Goal: Transaction & Acquisition: Book appointment/travel/reservation

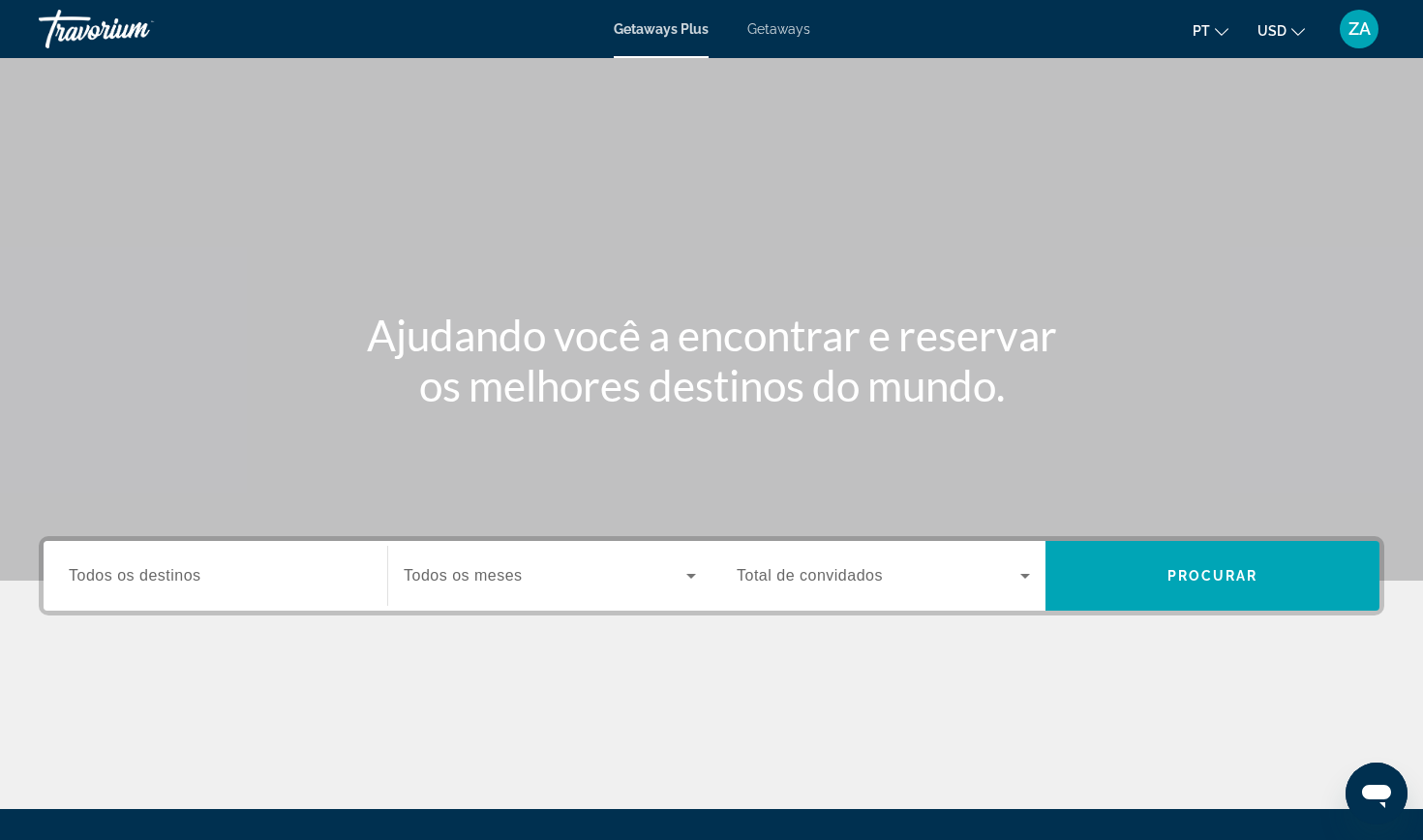
click at [132, 570] on span "Todos os destinos" at bounding box center [135, 575] width 133 height 17
click at [132, 570] on input "Destination Todos os destinos" at bounding box center [216, 577] width 293 height 24
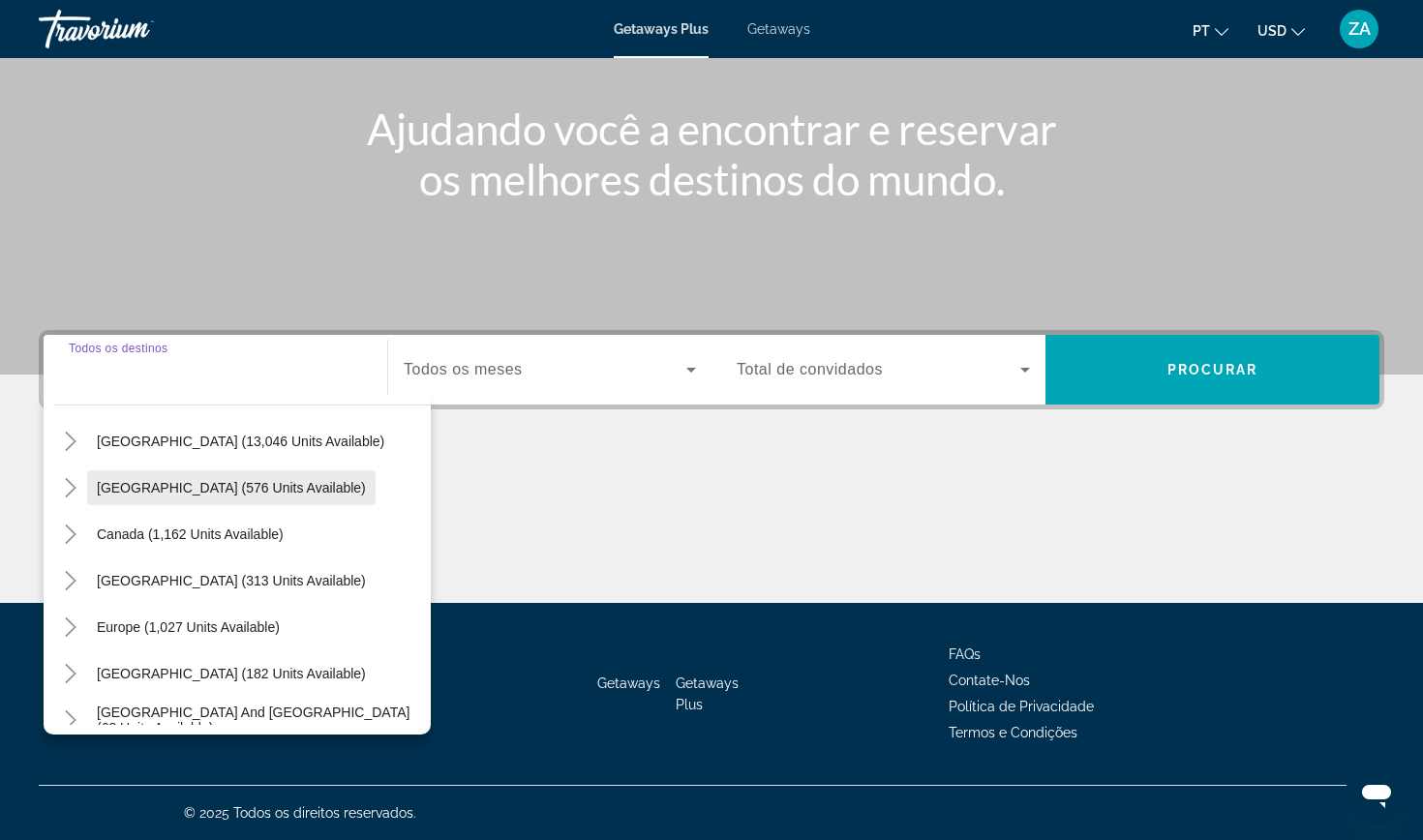
scroll to position [74, 0]
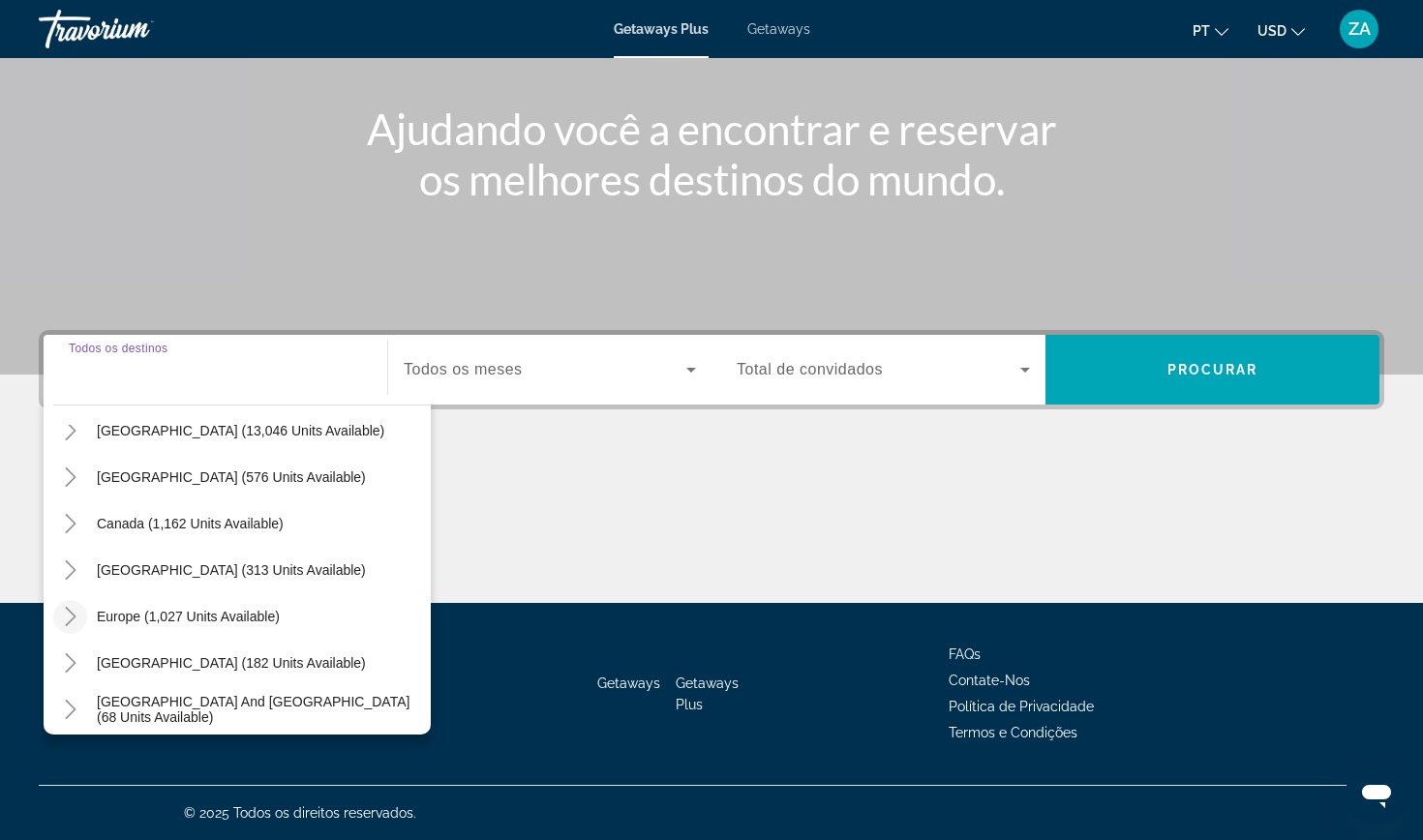
click at [75, 616] on icon "Toggle Europe (1,027 units available)" at bounding box center [70, 616] width 11 height 20
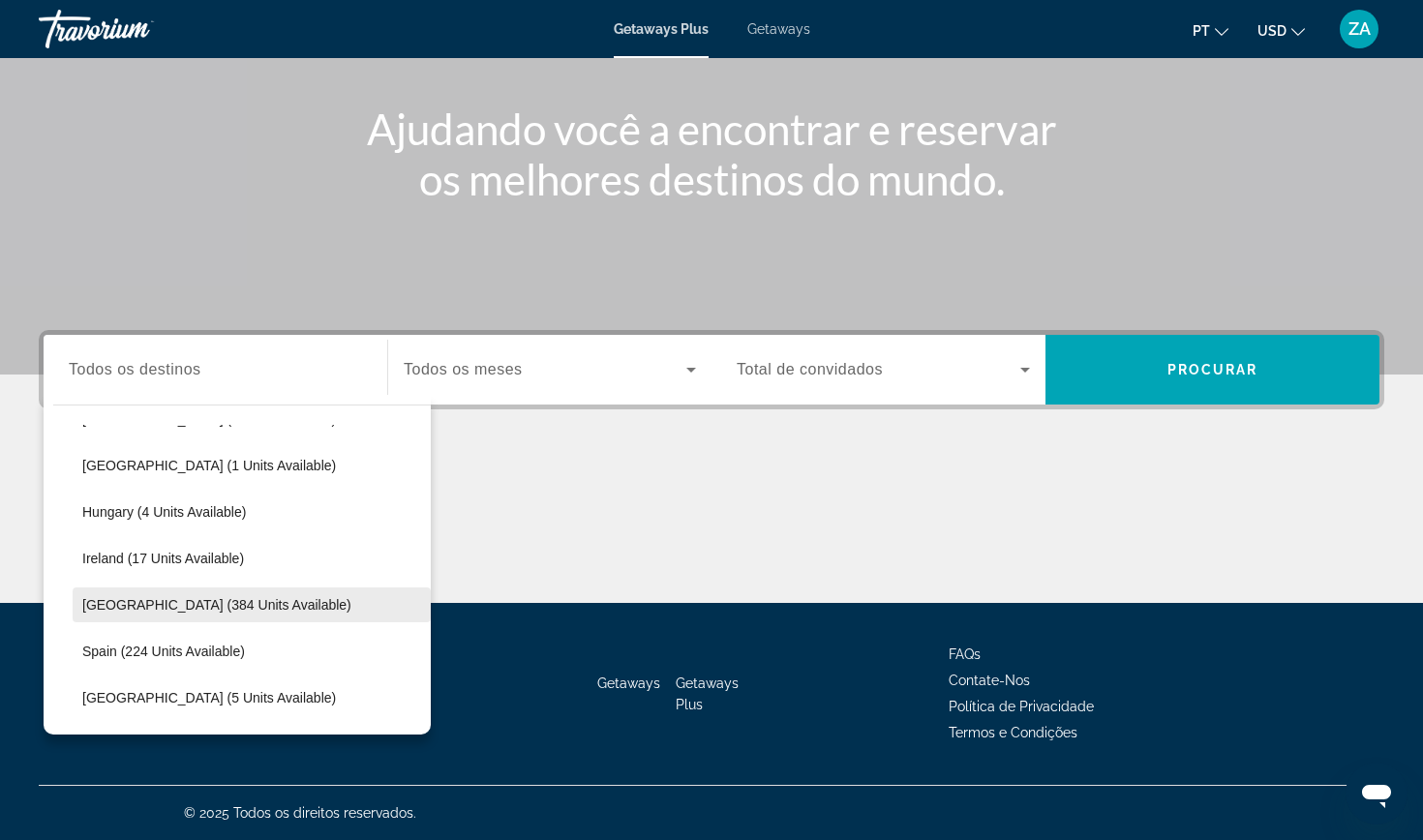
scroll to position [409, 0]
click at [224, 607] on span "Italy (384 units available)" at bounding box center [217, 608] width 269 height 16
type input "**********"
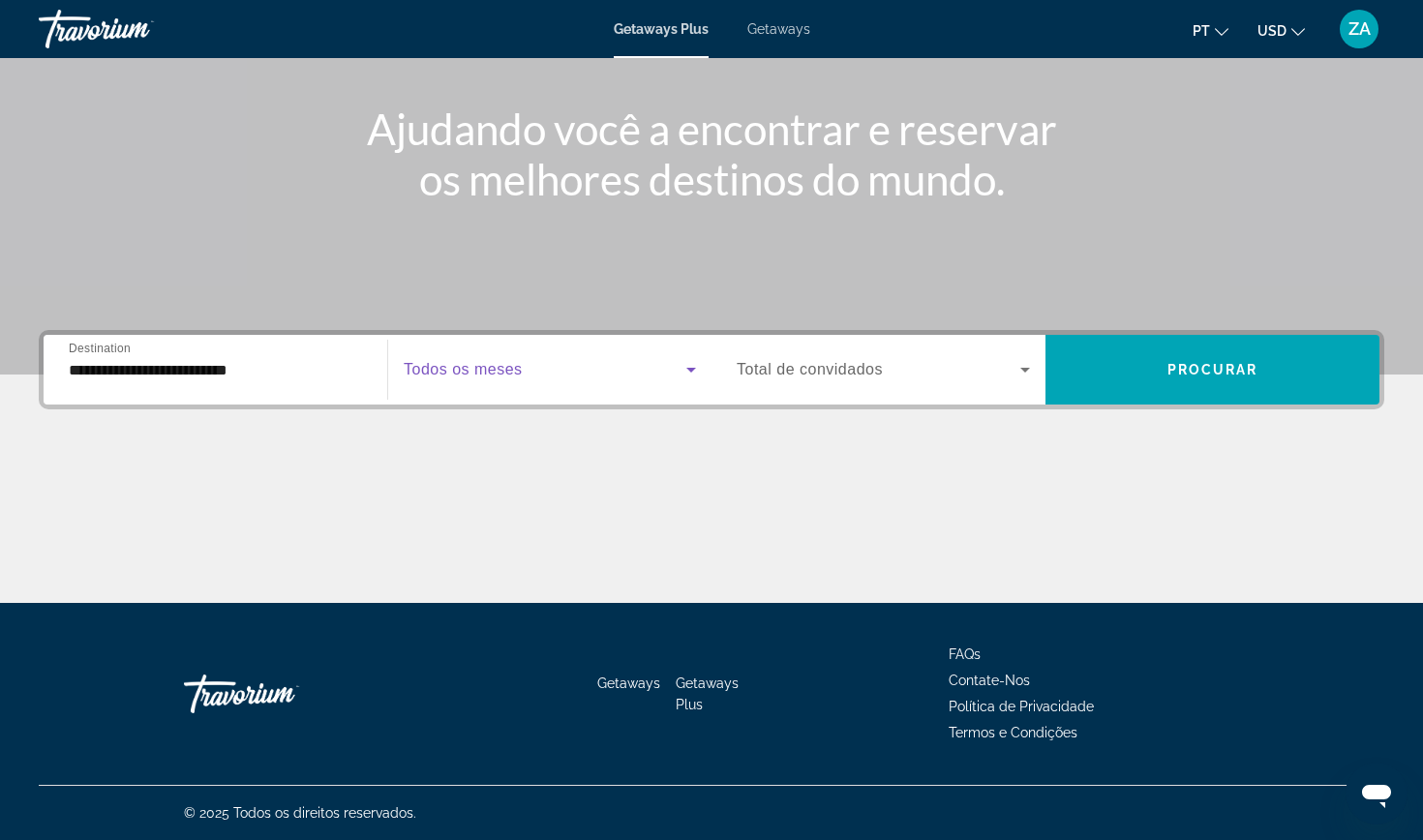
click at [556, 363] on span "Search widget" at bounding box center [545, 370] width 283 height 24
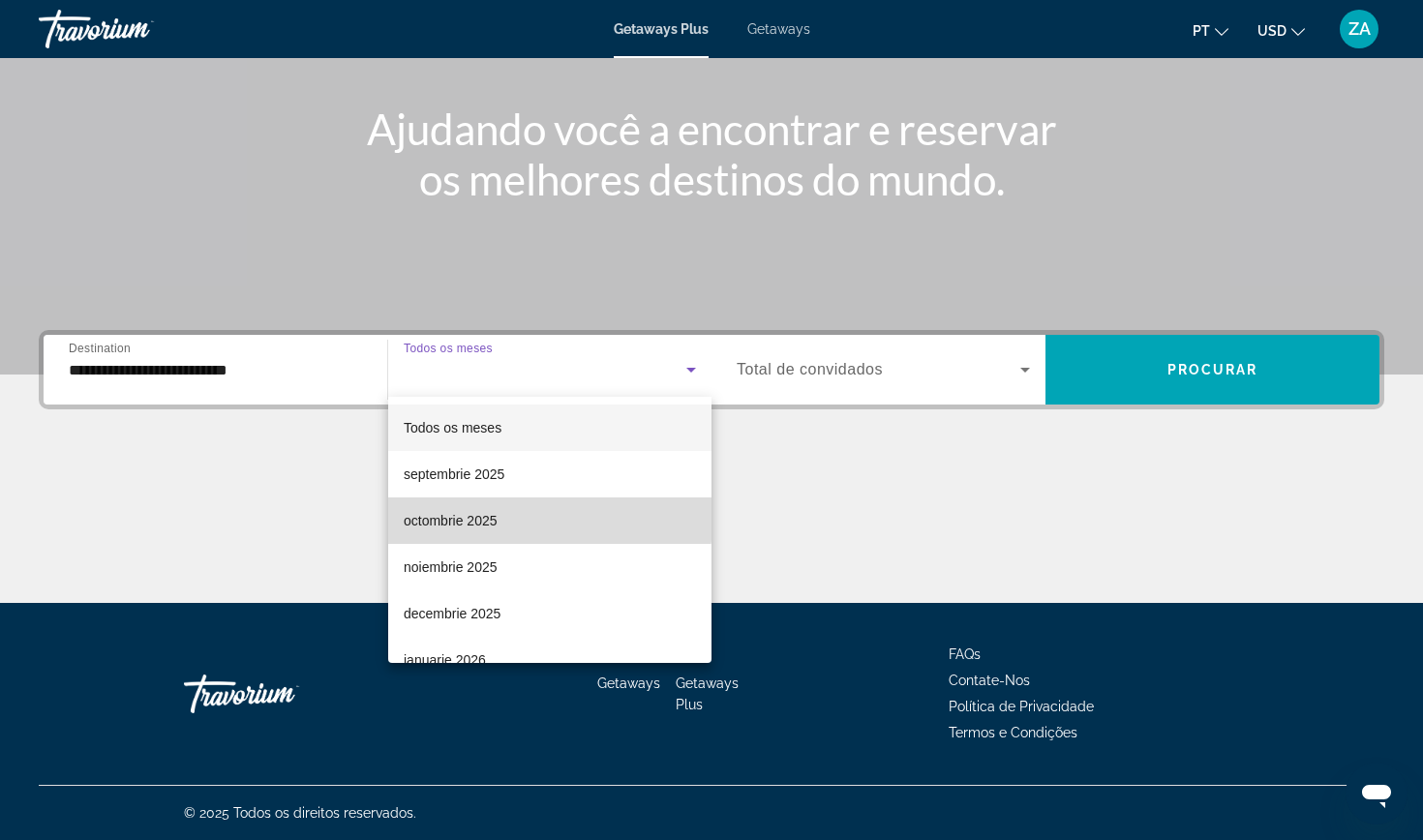
click at [458, 509] on span "octombrie 2025" at bounding box center [450, 521] width 94 height 24
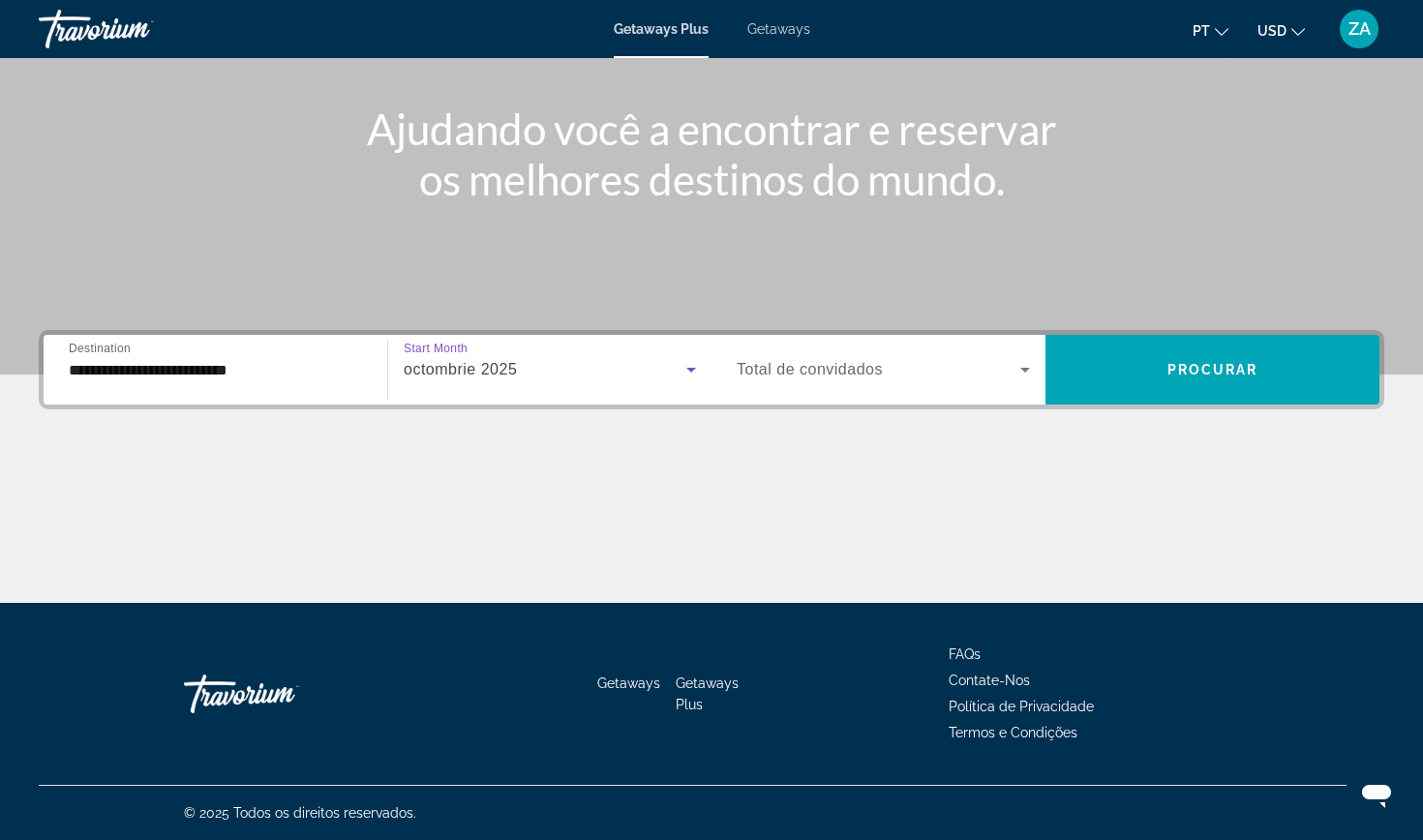
click at [860, 361] on span "Total de convidados" at bounding box center [809, 369] width 146 height 17
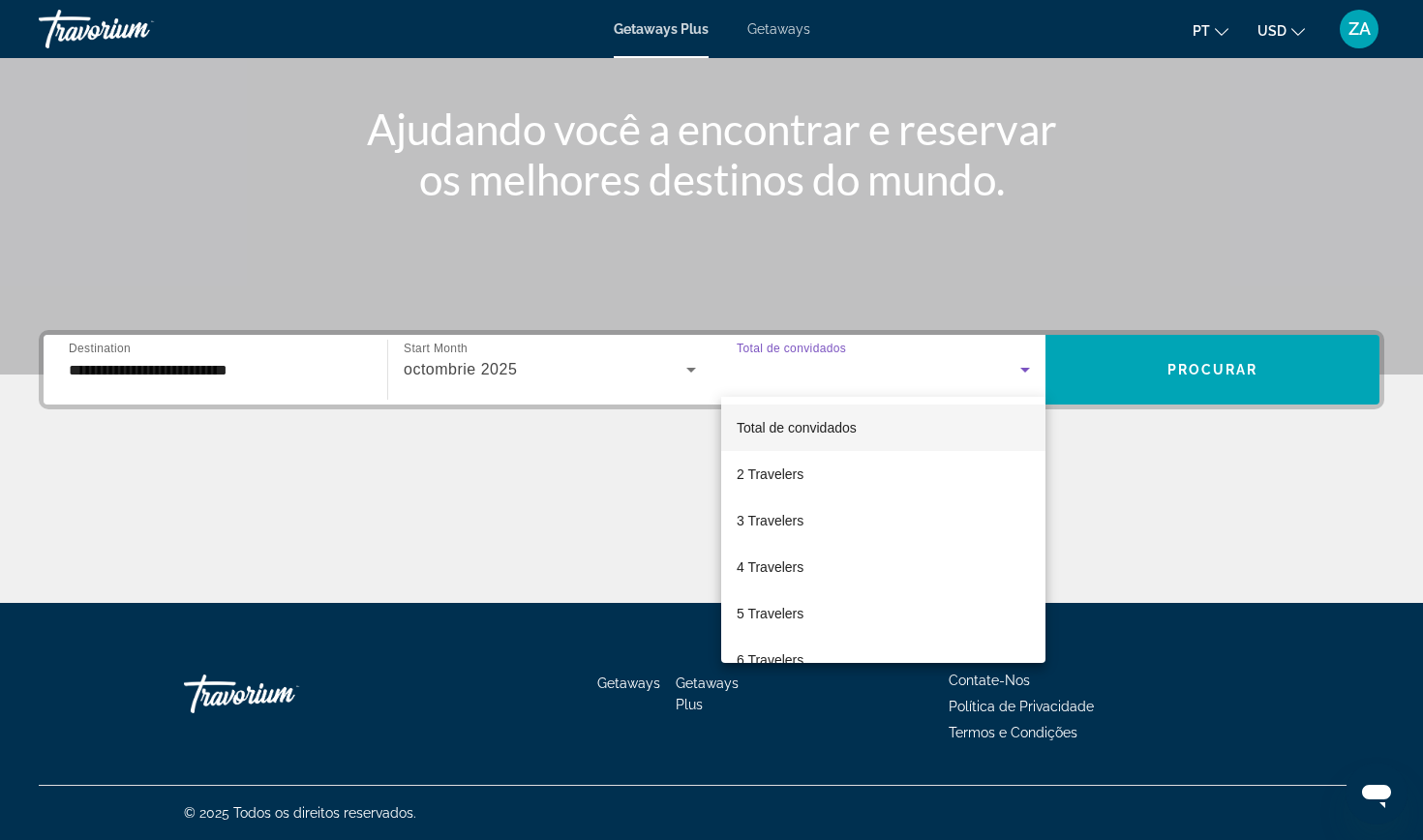
click at [498, 366] on div at bounding box center [711, 420] width 1423 height 840
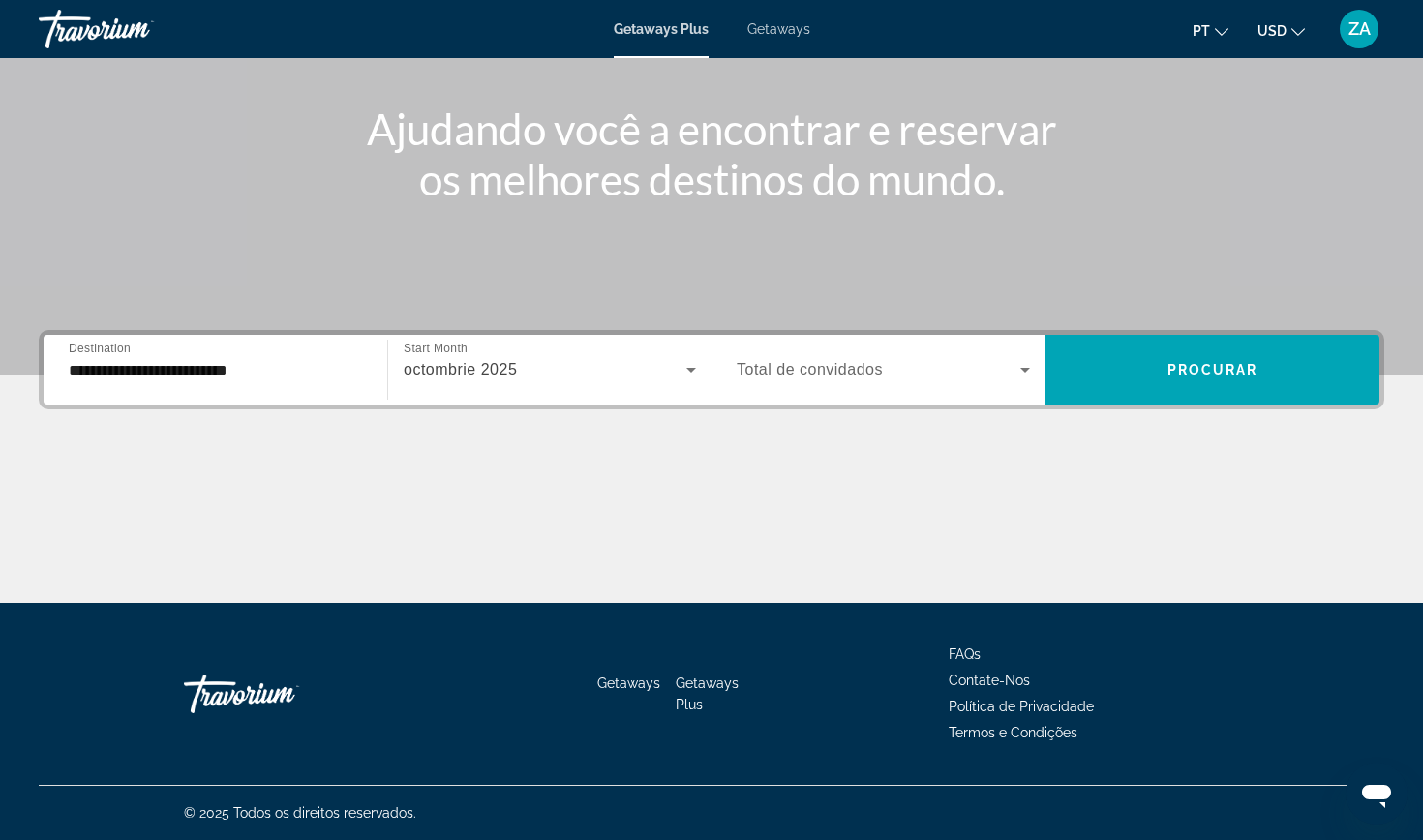
click at [498, 366] on span "octombrie 2025" at bounding box center [460, 369] width 113 height 17
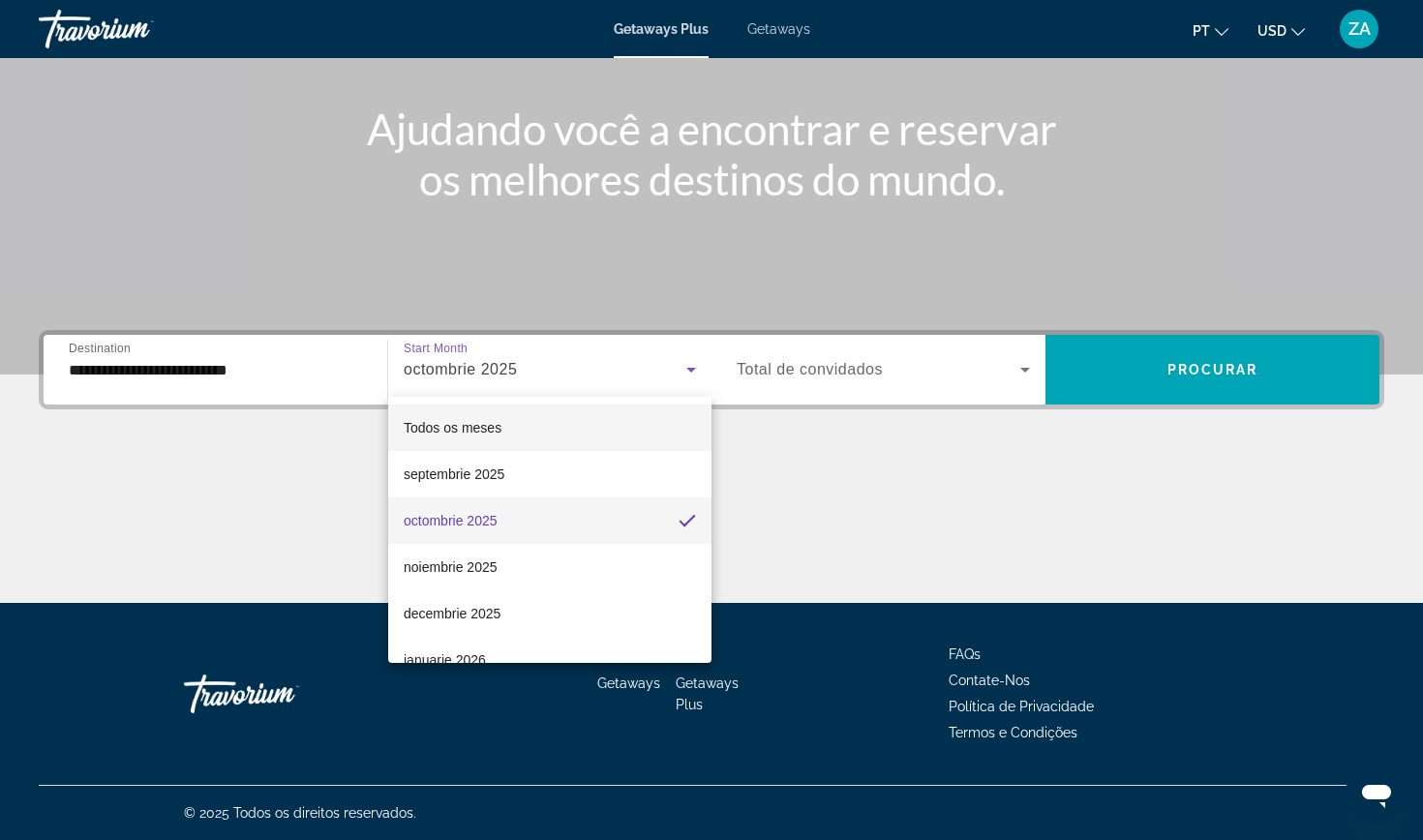
click at [471, 427] on span "Todos os meses" at bounding box center [452, 428] width 97 height 16
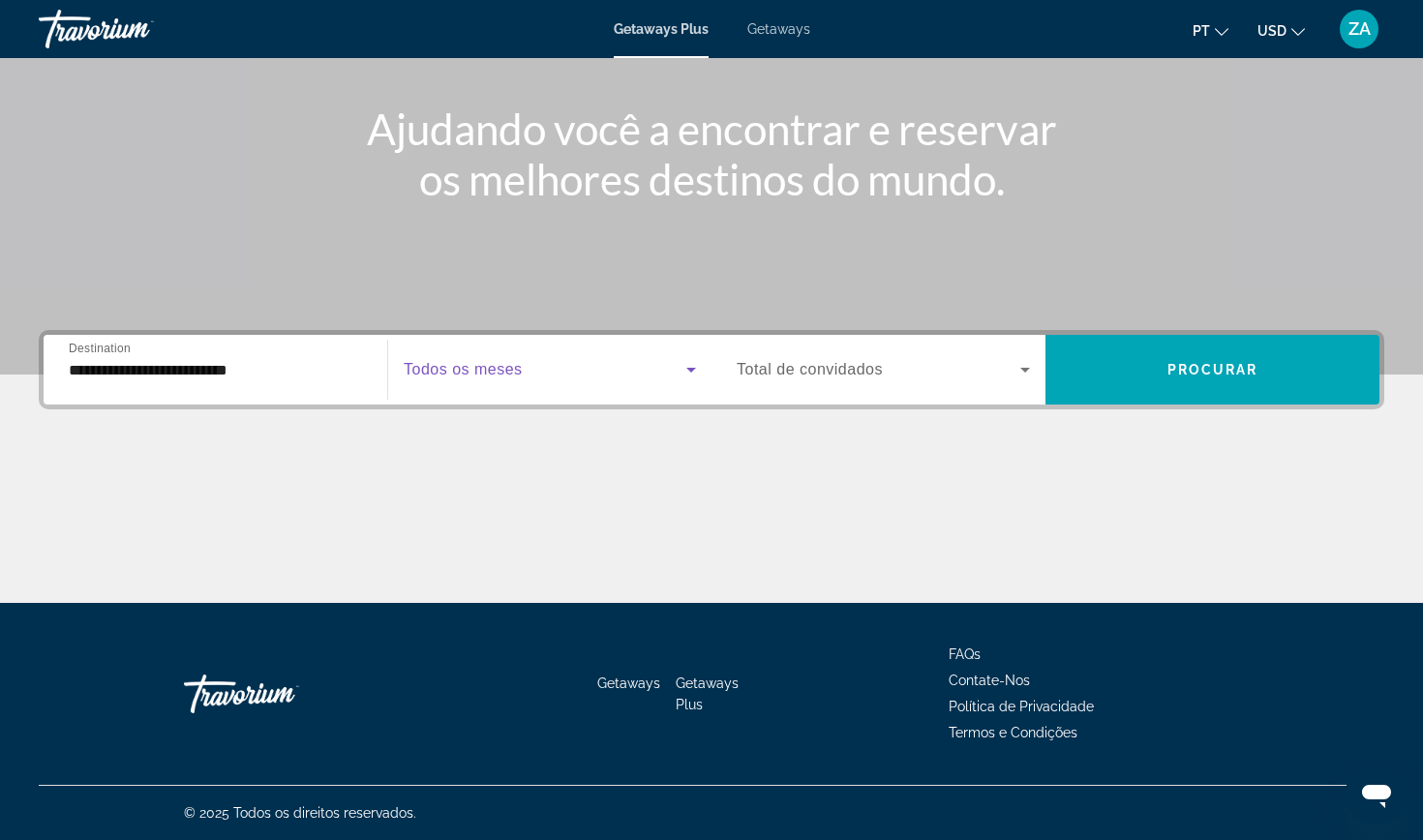
click at [834, 369] on span "Total de convidados" at bounding box center [809, 369] width 146 height 17
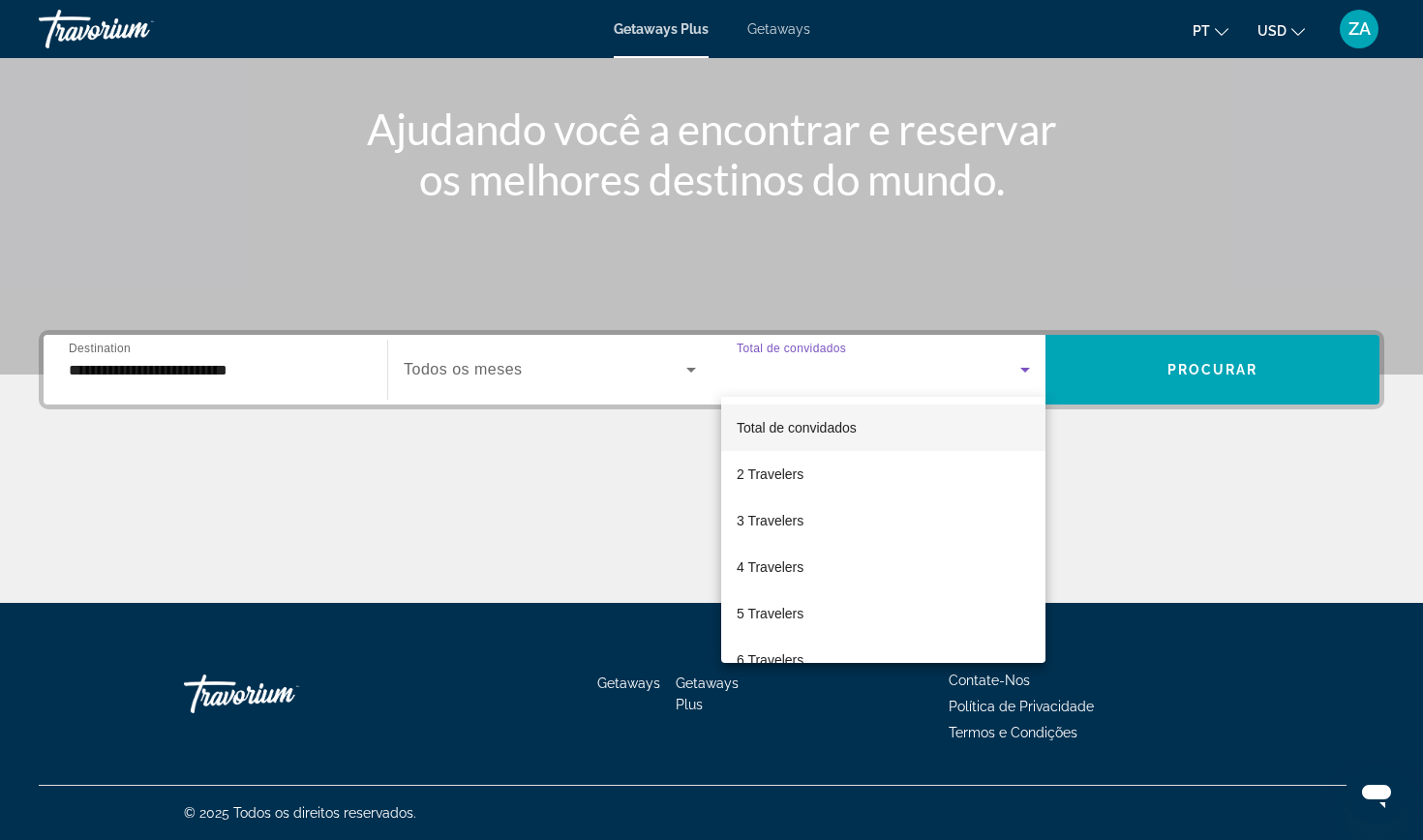
click at [534, 374] on div at bounding box center [711, 420] width 1423 height 840
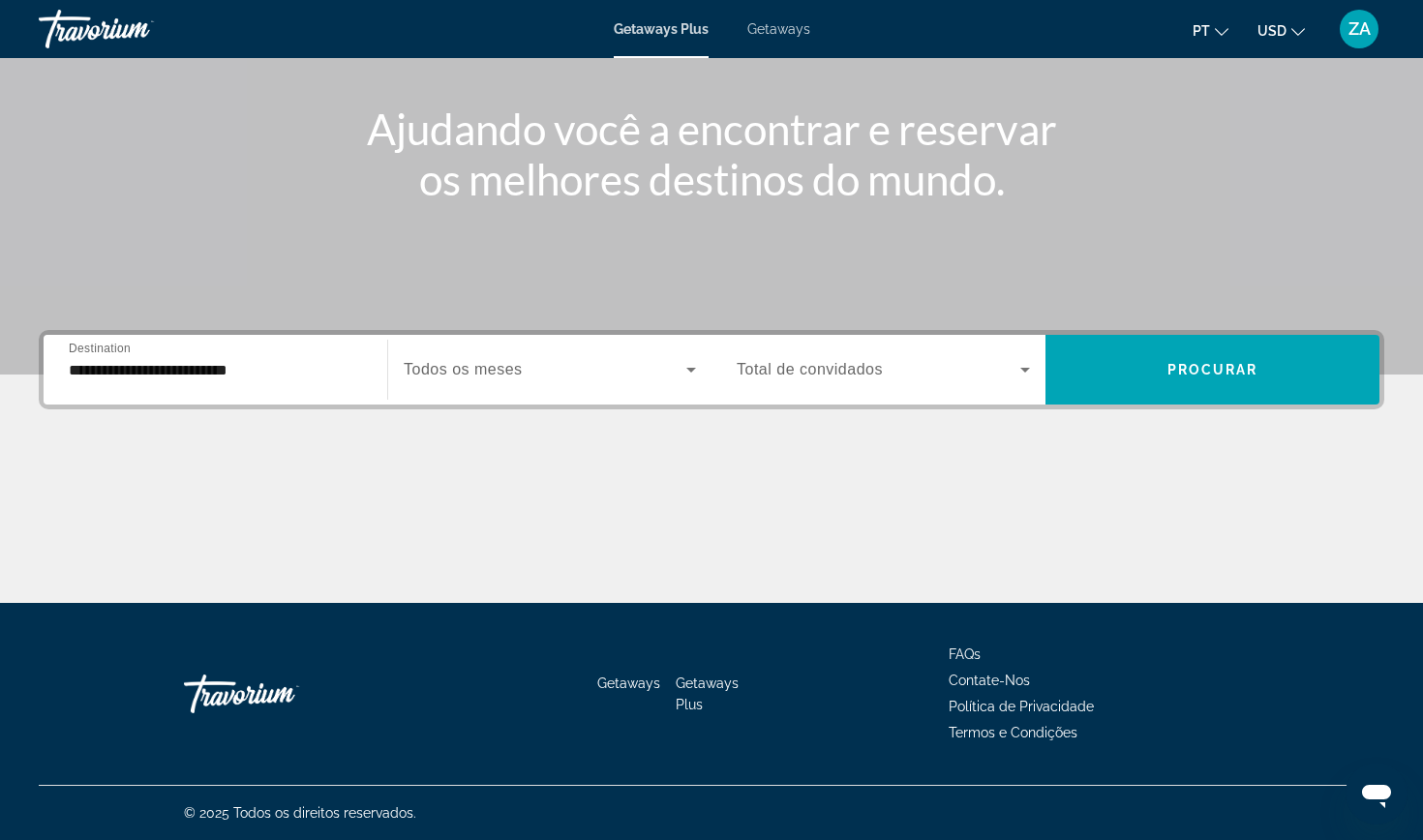
click at [889, 356] on div "Search widget" at bounding box center [883, 369] width 293 height 54
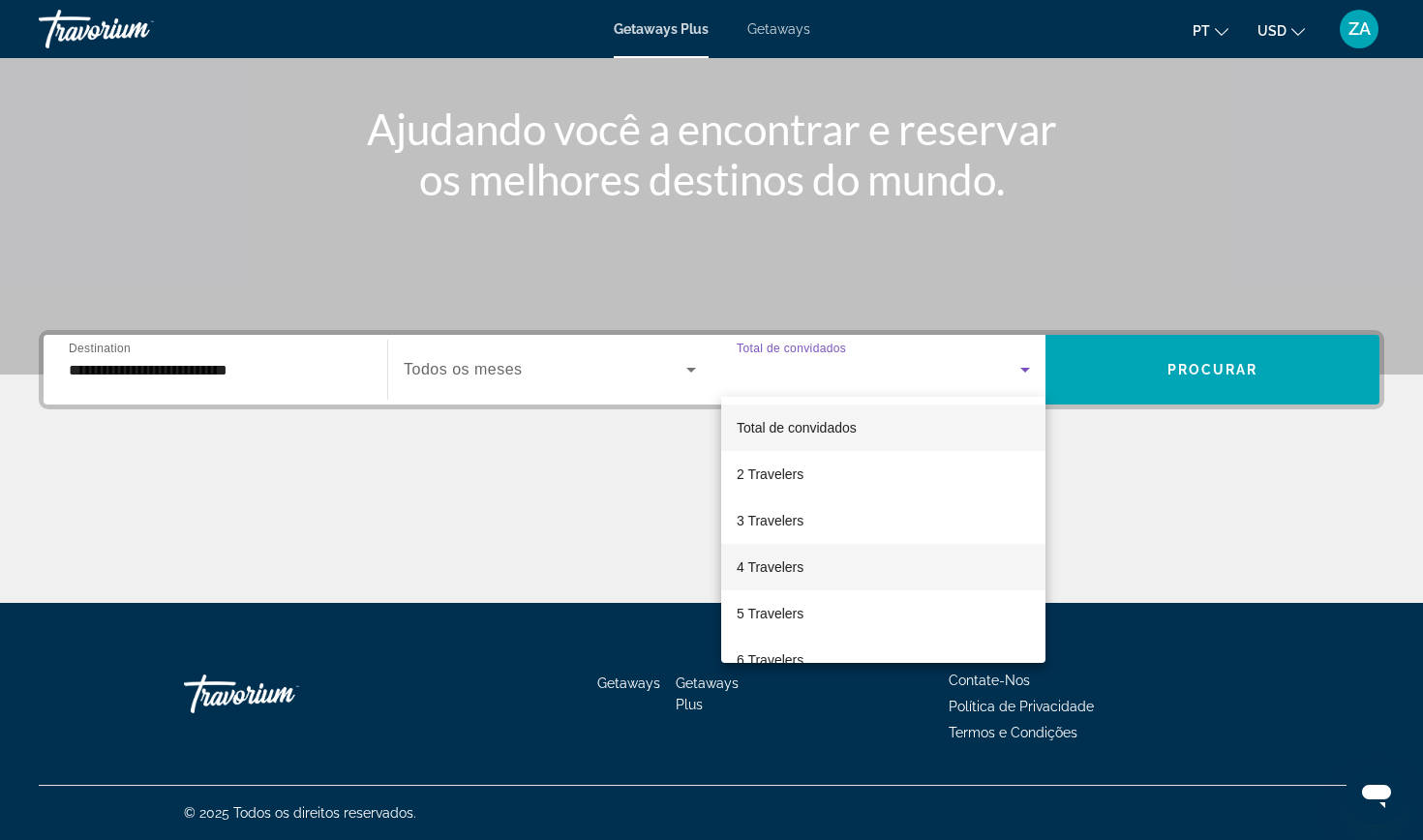
click at [775, 576] on span "4 Travelers" at bounding box center [770, 567] width 67 height 24
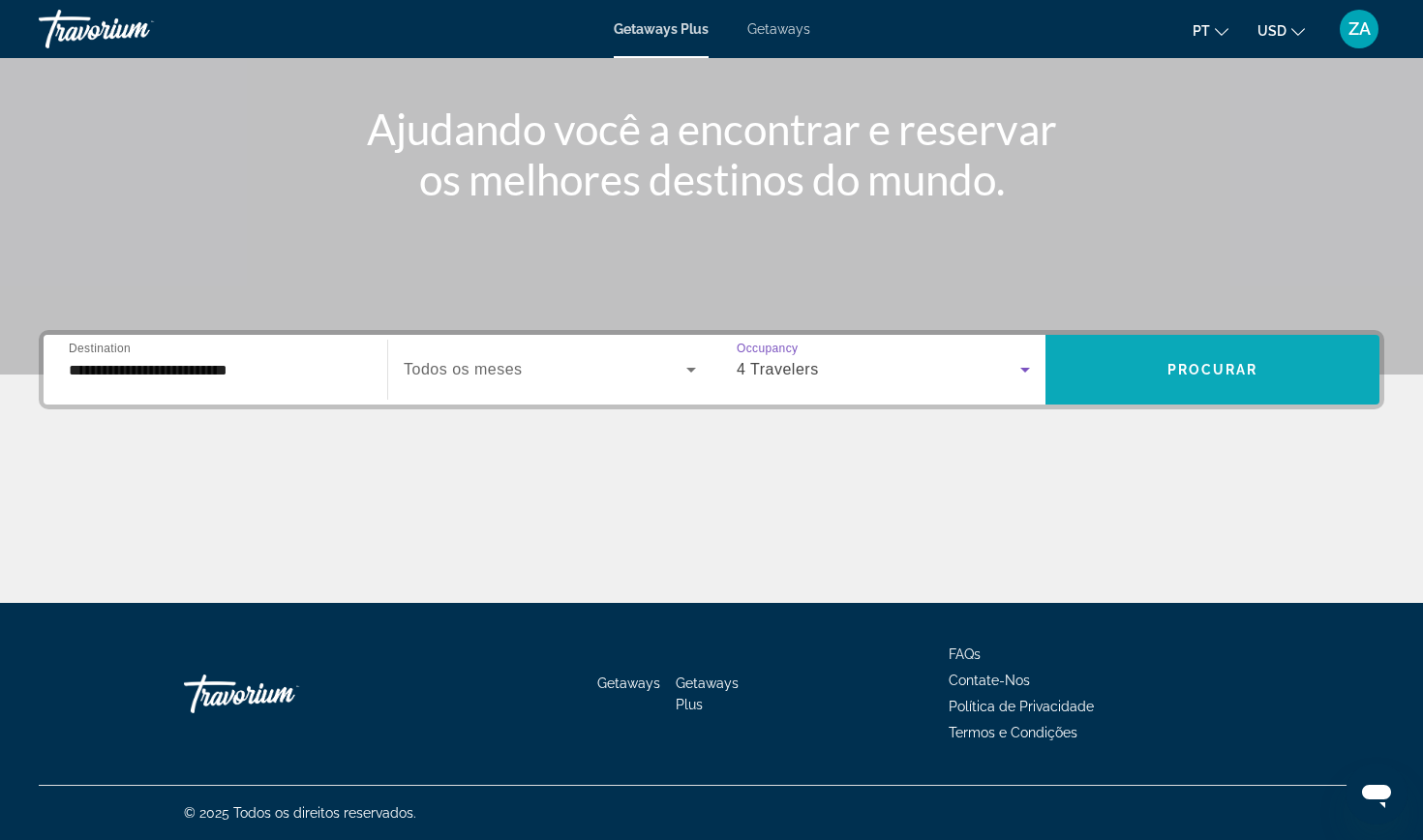
click at [1298, 356] on span "Search widget" at bounding box center [1212, 369] width 334 height 46
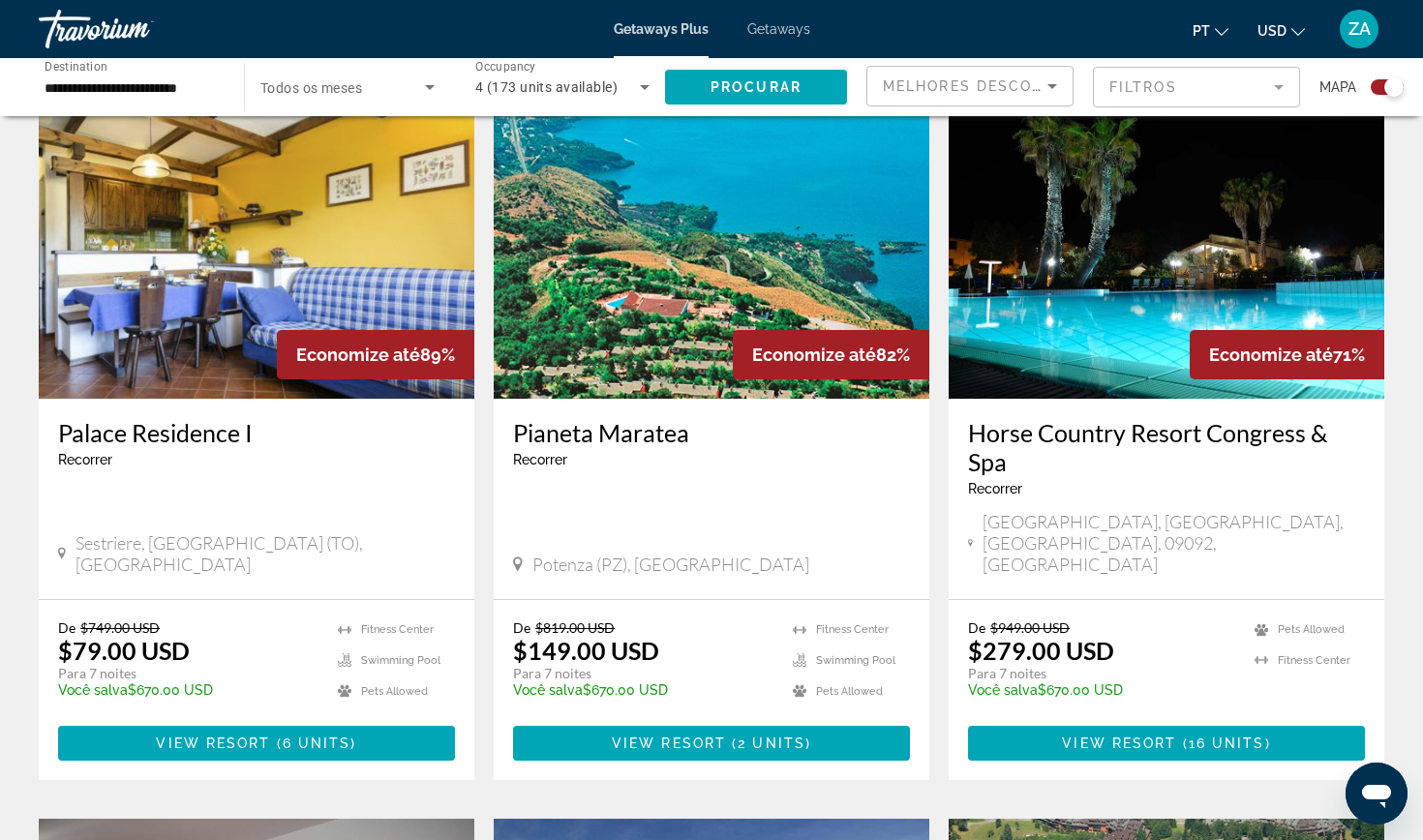
scroll to position [688, 0]
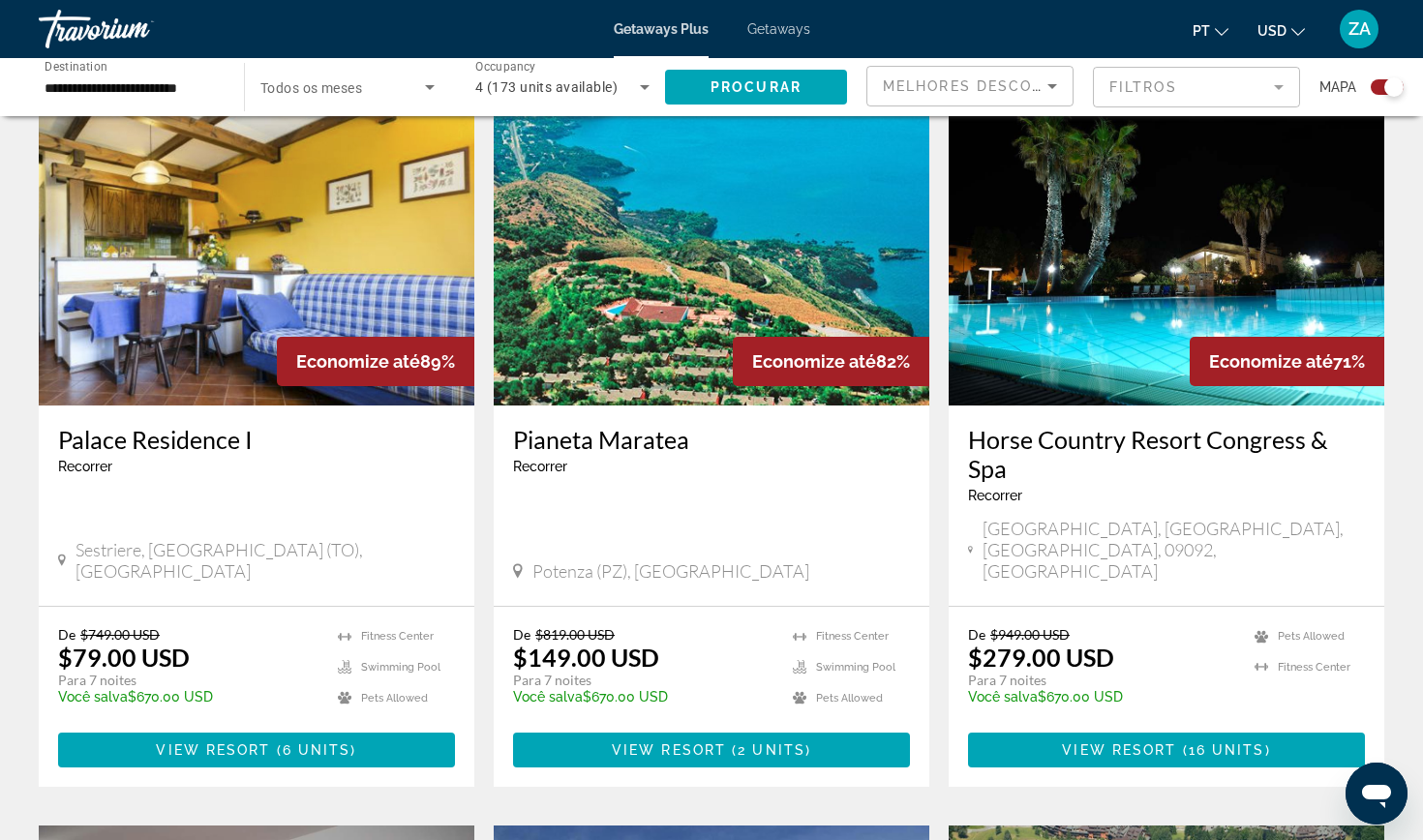
click at [1107, 296] on img "Main content" at bounding box center [1167, 250] width 435 height 310
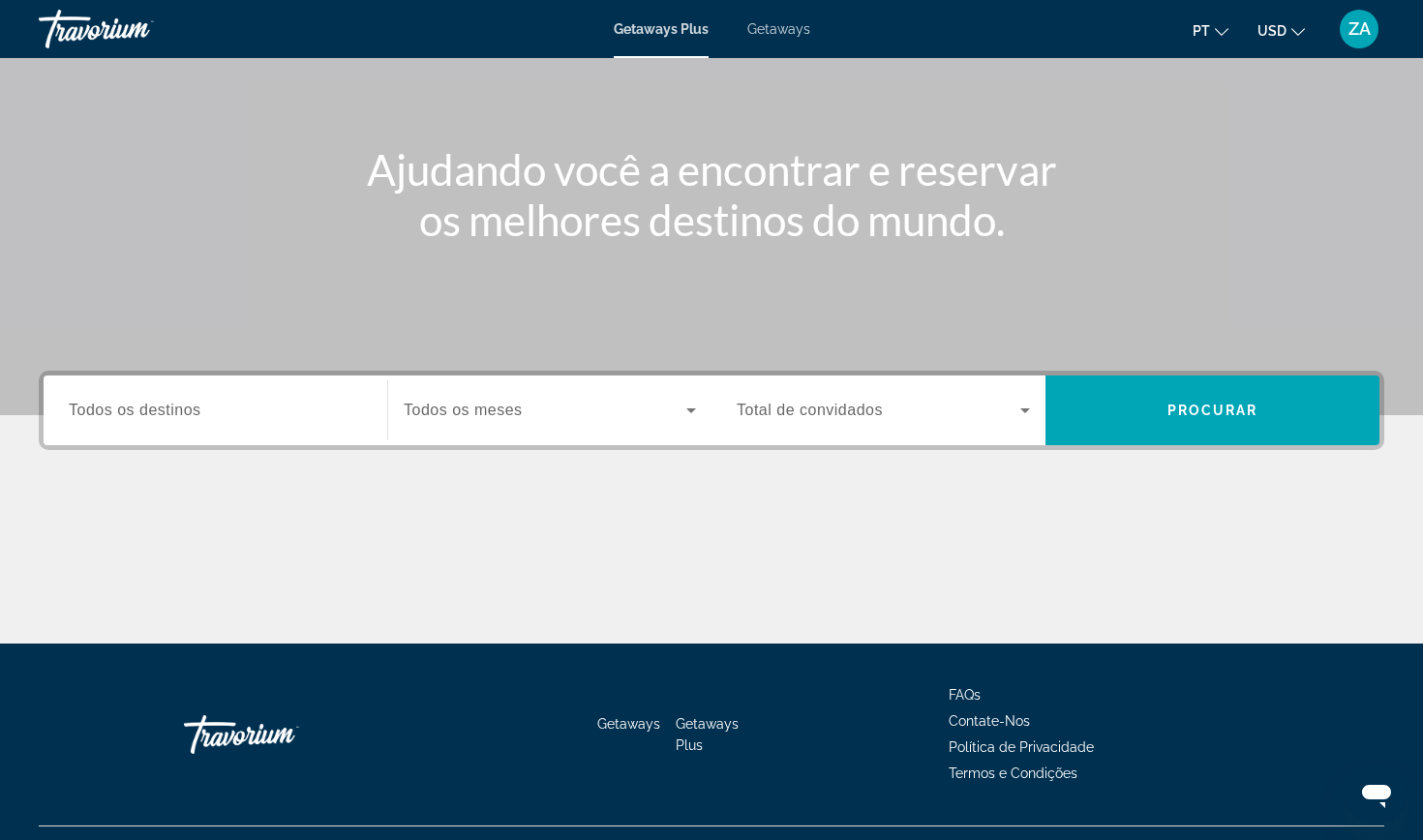
click at [187, 405] on span "Todos os destinos" at bounding box center [135, 410] width 133 height 17
click at [187, 405] on input "Destination Todos os destinos" at bounding box center [216, 412] width 293 height 24
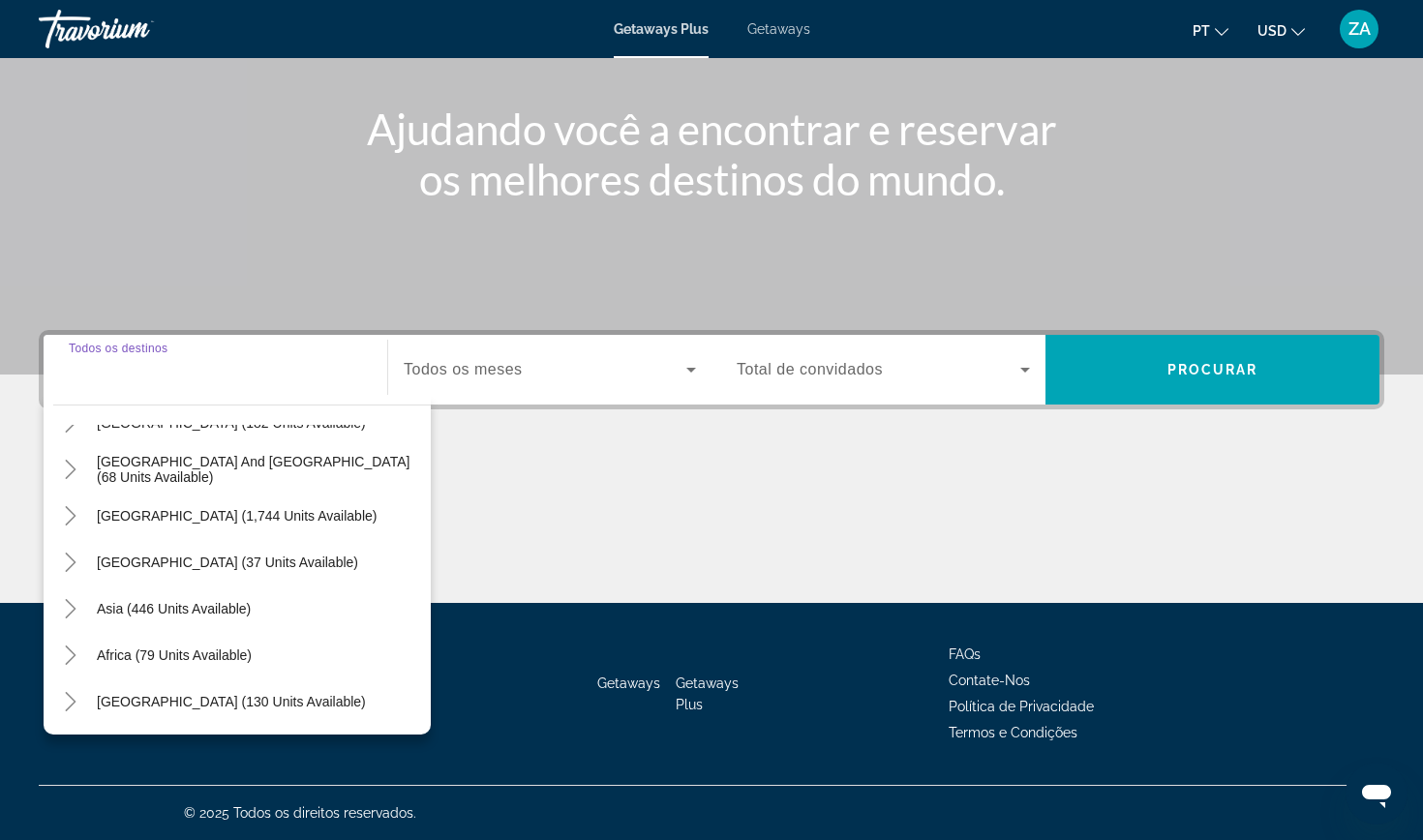
scroll to position [206, 0]
click at [161, 699] on span "[GEOGRAPHIC_DATA] (130 units available)" at bounding box center [230, 702] width 269 height 16
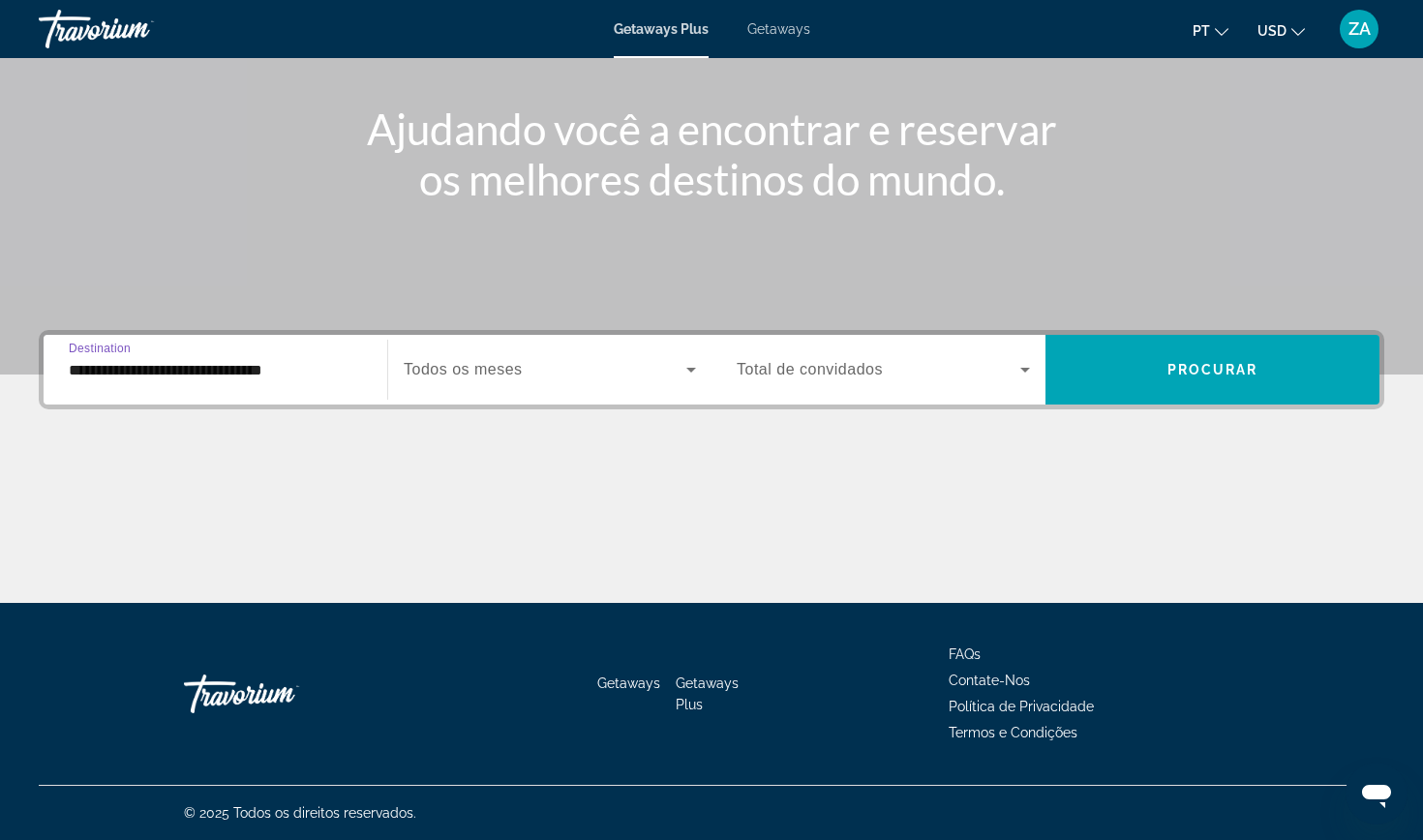
click at [101, 364] on input "**********" at bounding box center [216, 371] width 293 height 24
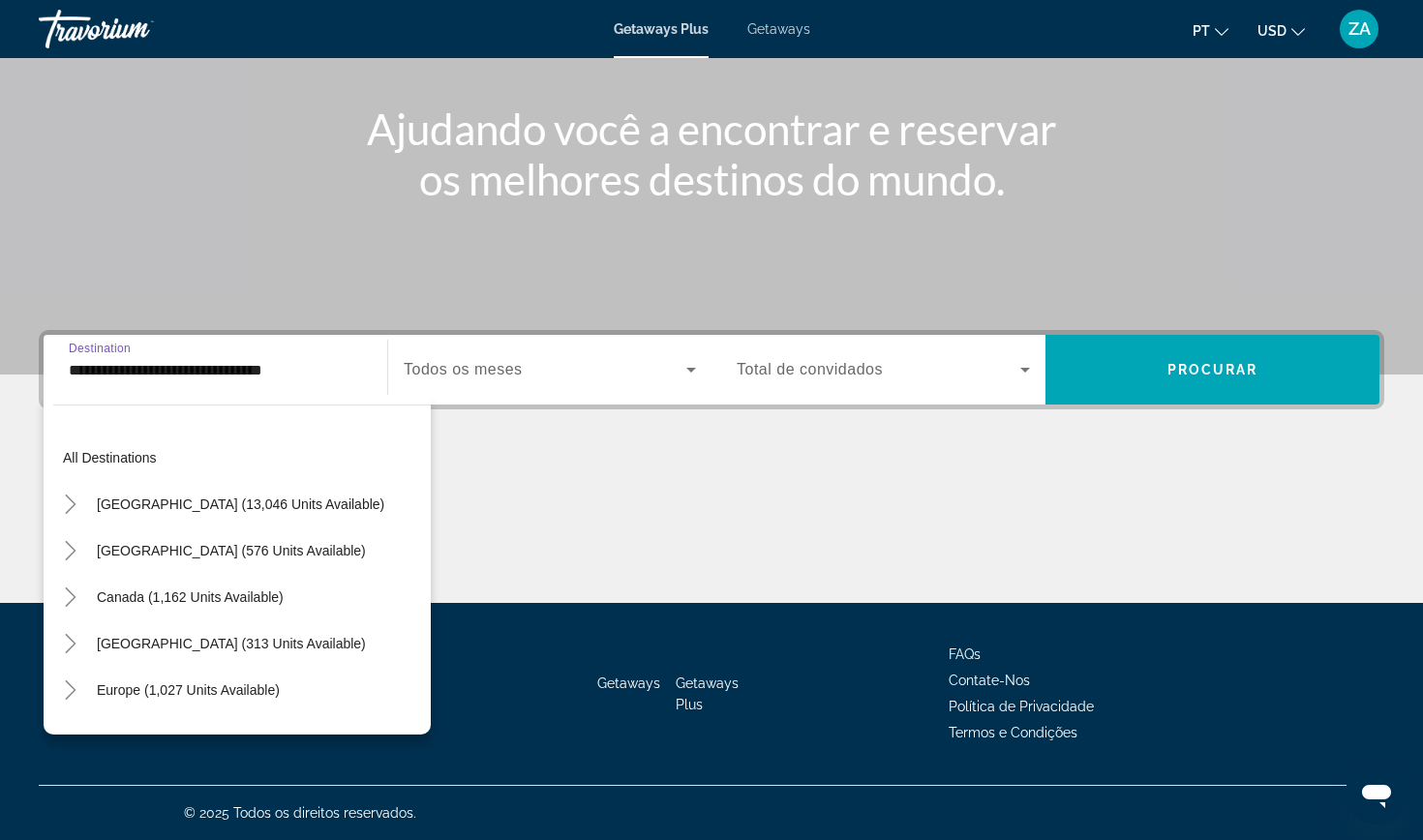
scroll to position [407, 0]
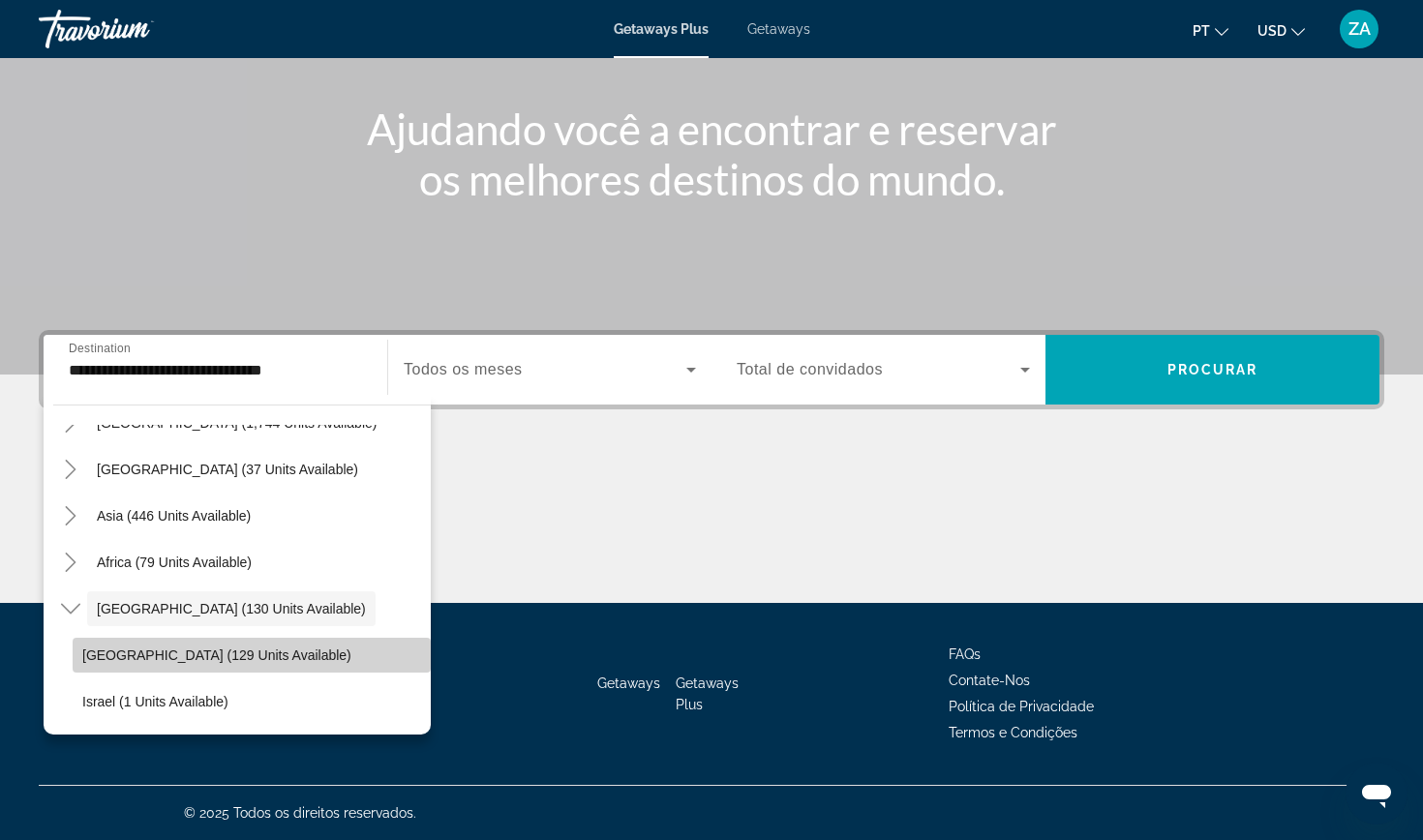
click at [93, 660] on span "[GEOGRAPHIC_DATA] (129 units available)" at bounding box center [217, 656] width 269 height 16
type input "**********"
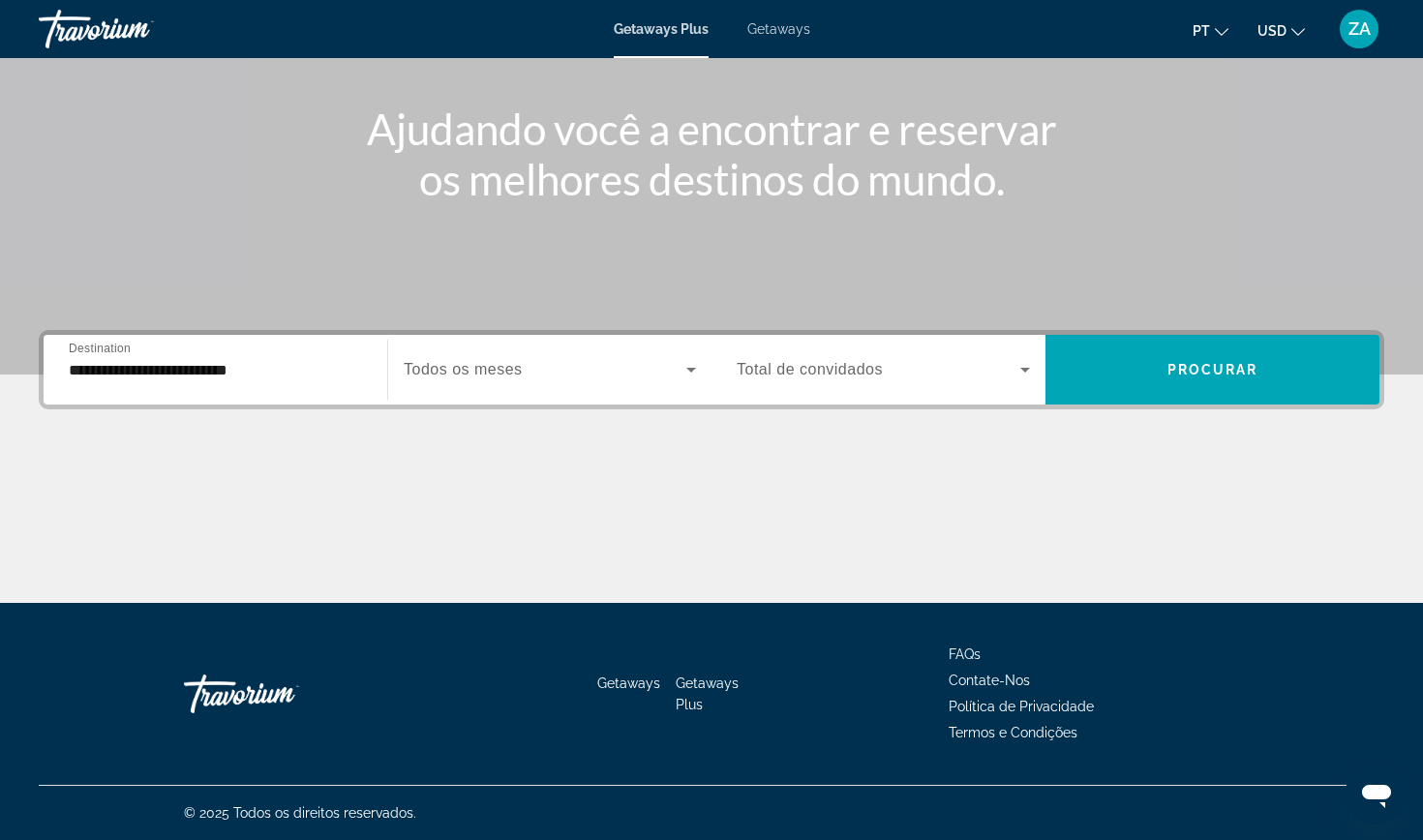
click at [491, 362] on span "Todos os meses" at bounding box center [463, 369] width 119 height 17
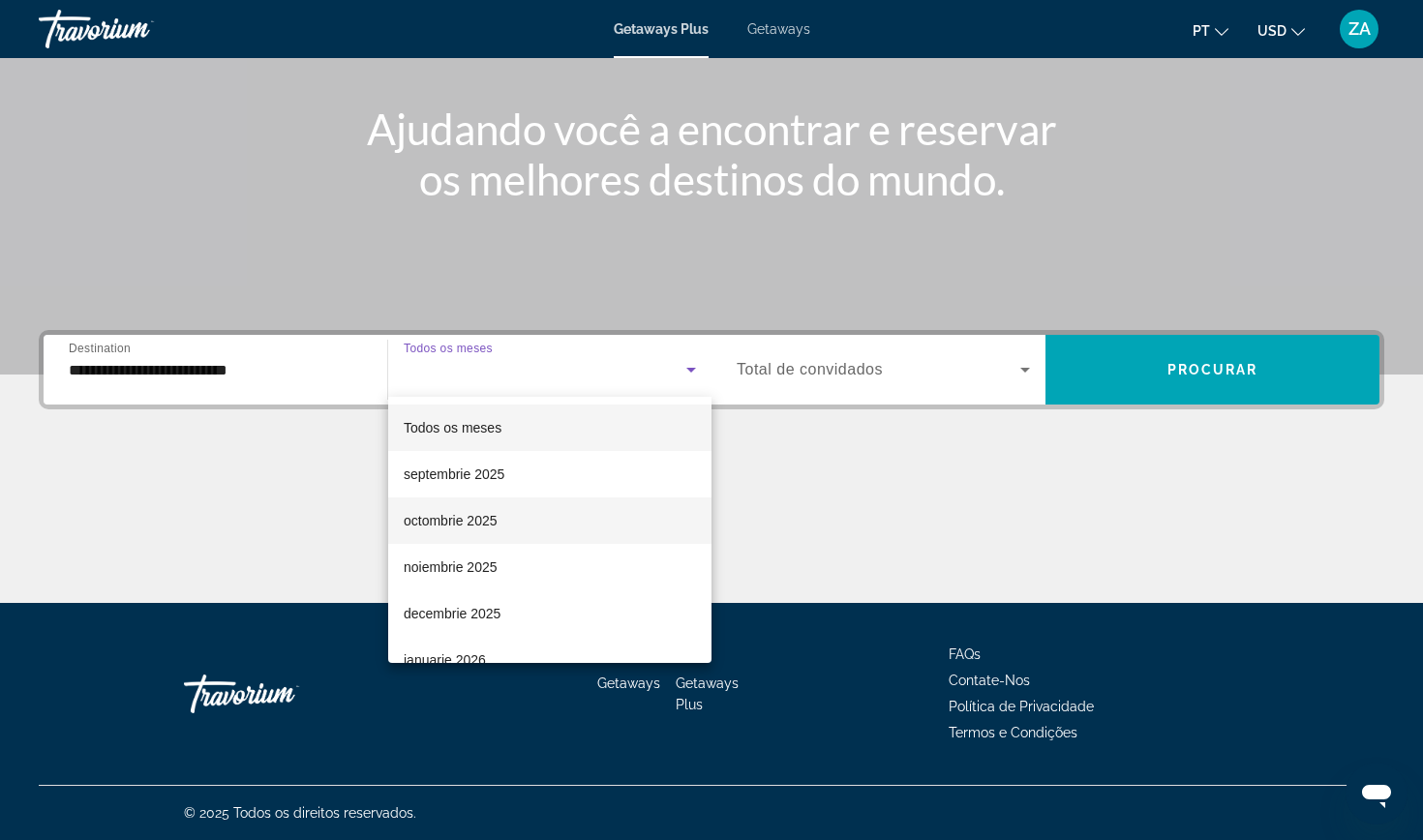
click at [462, 512] on span "octombrie 2025" at bounding box center [450, 521] width 94 height 24
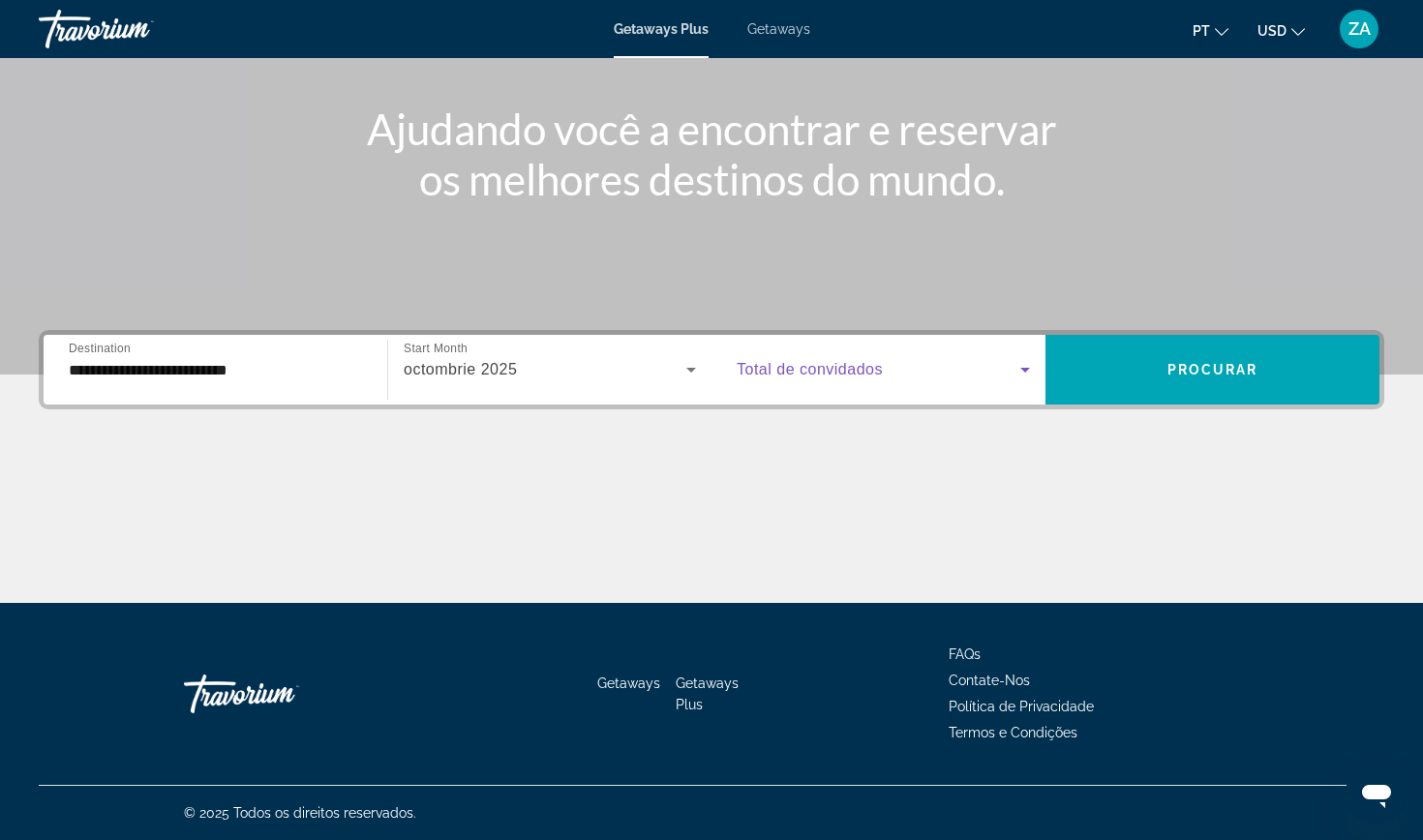
click at [886, 378] on span "Search widget" at bounding box center [878, 370] width 284 height 24
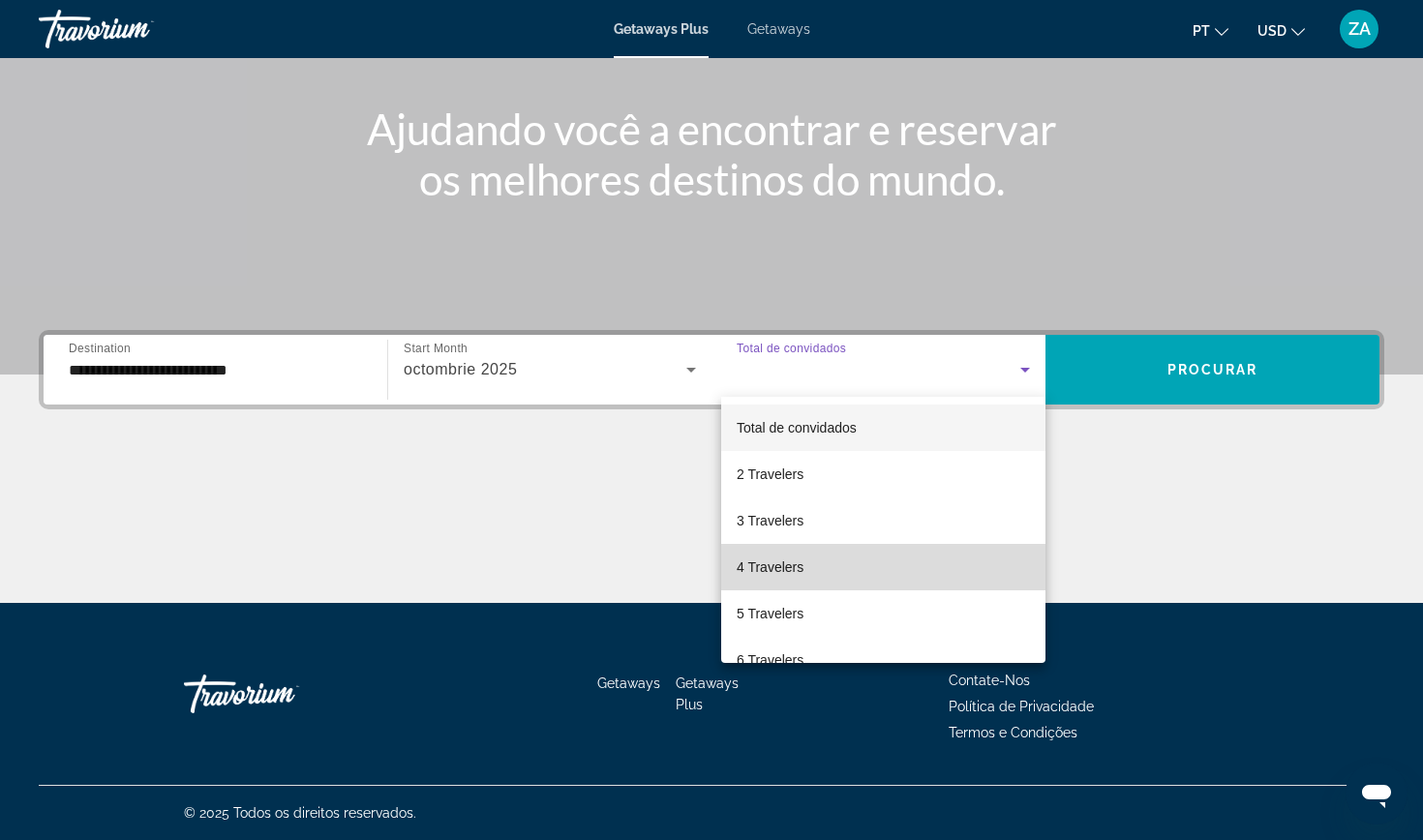
click at [820, 572] on mat-option "4 Travelers" at bounding box center [883, 567] width 324 height 46
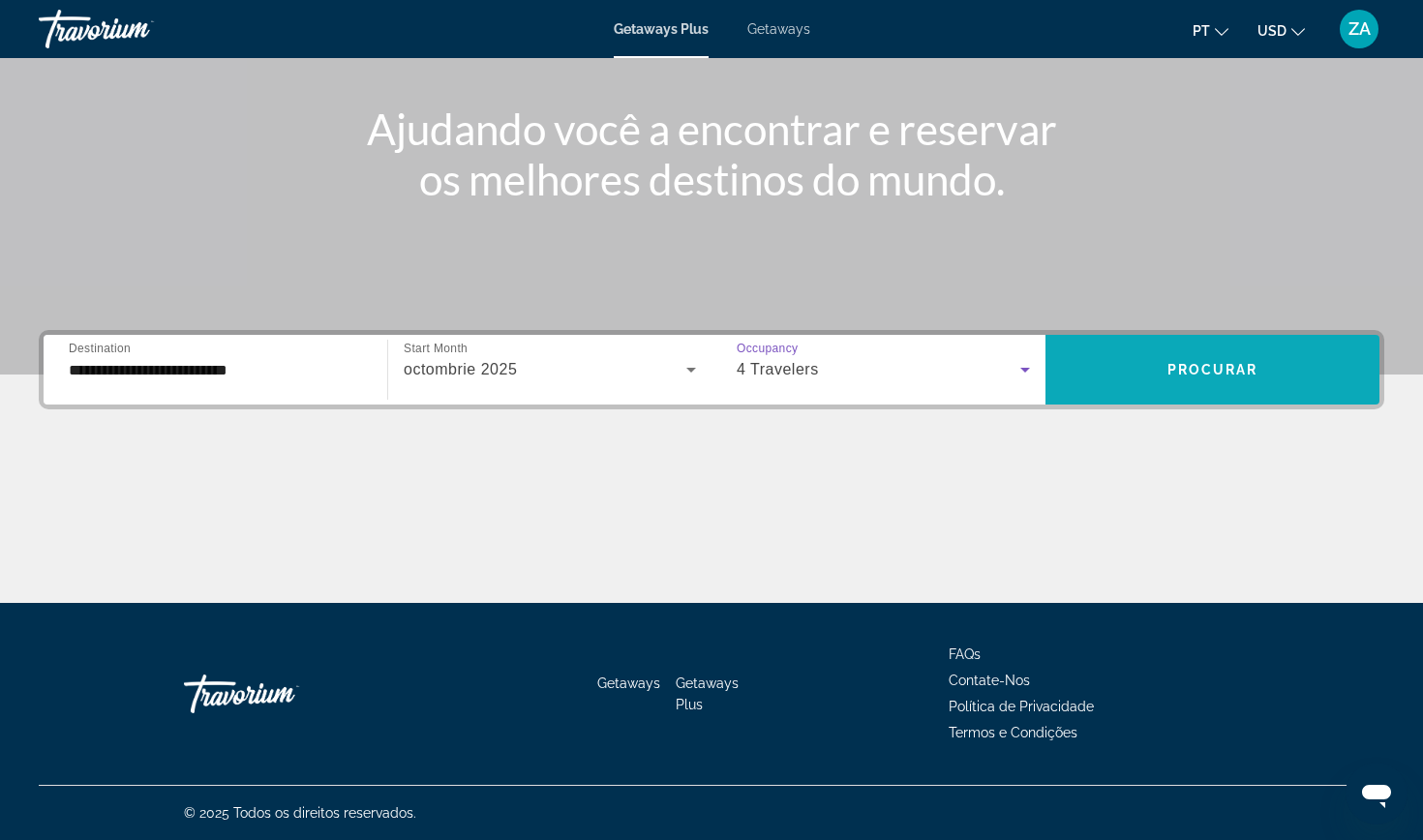
click at [1133, 363] on span "Search widget" at bounding box center [1212, 369] width 334 height 46
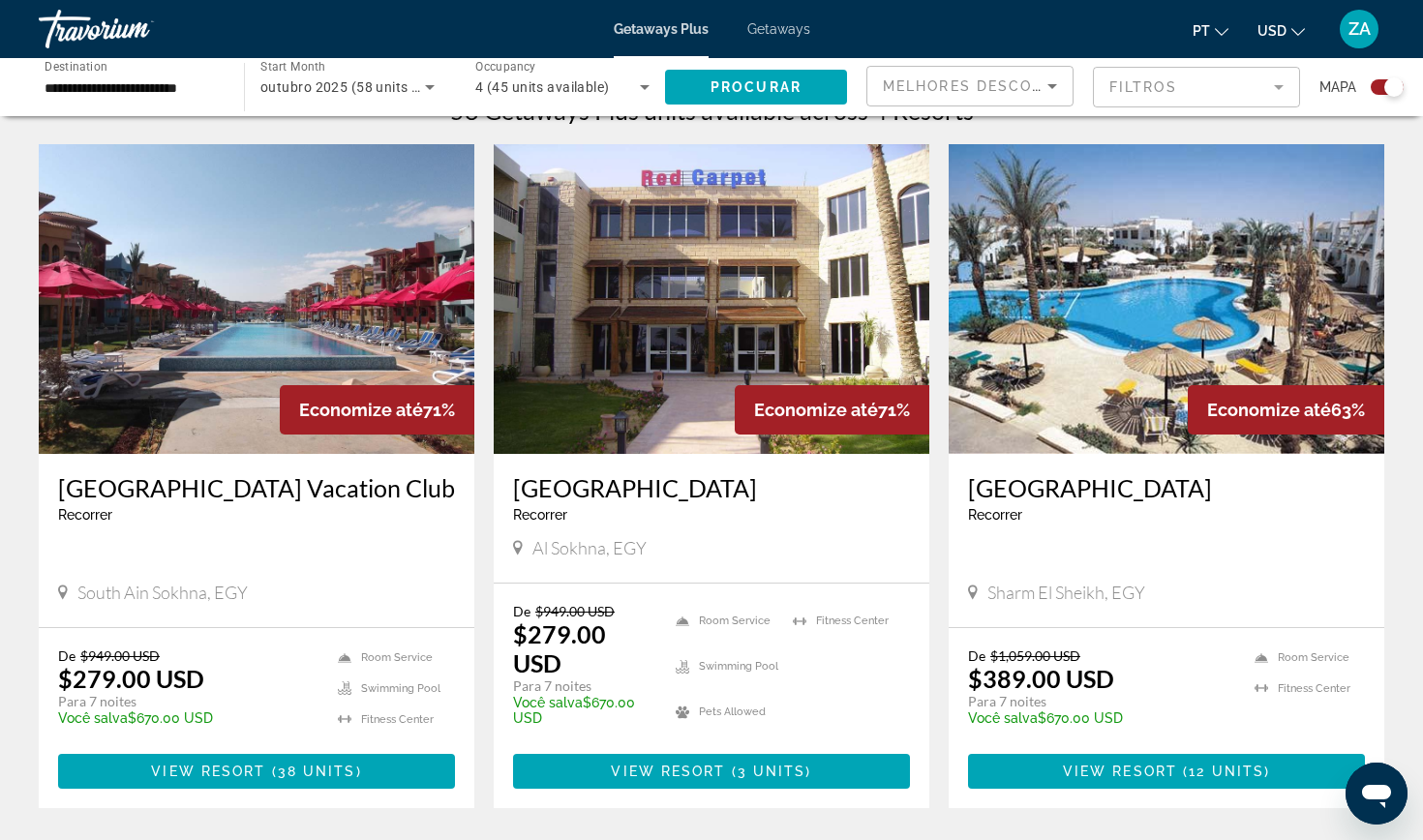
scroll to position [642, 0]
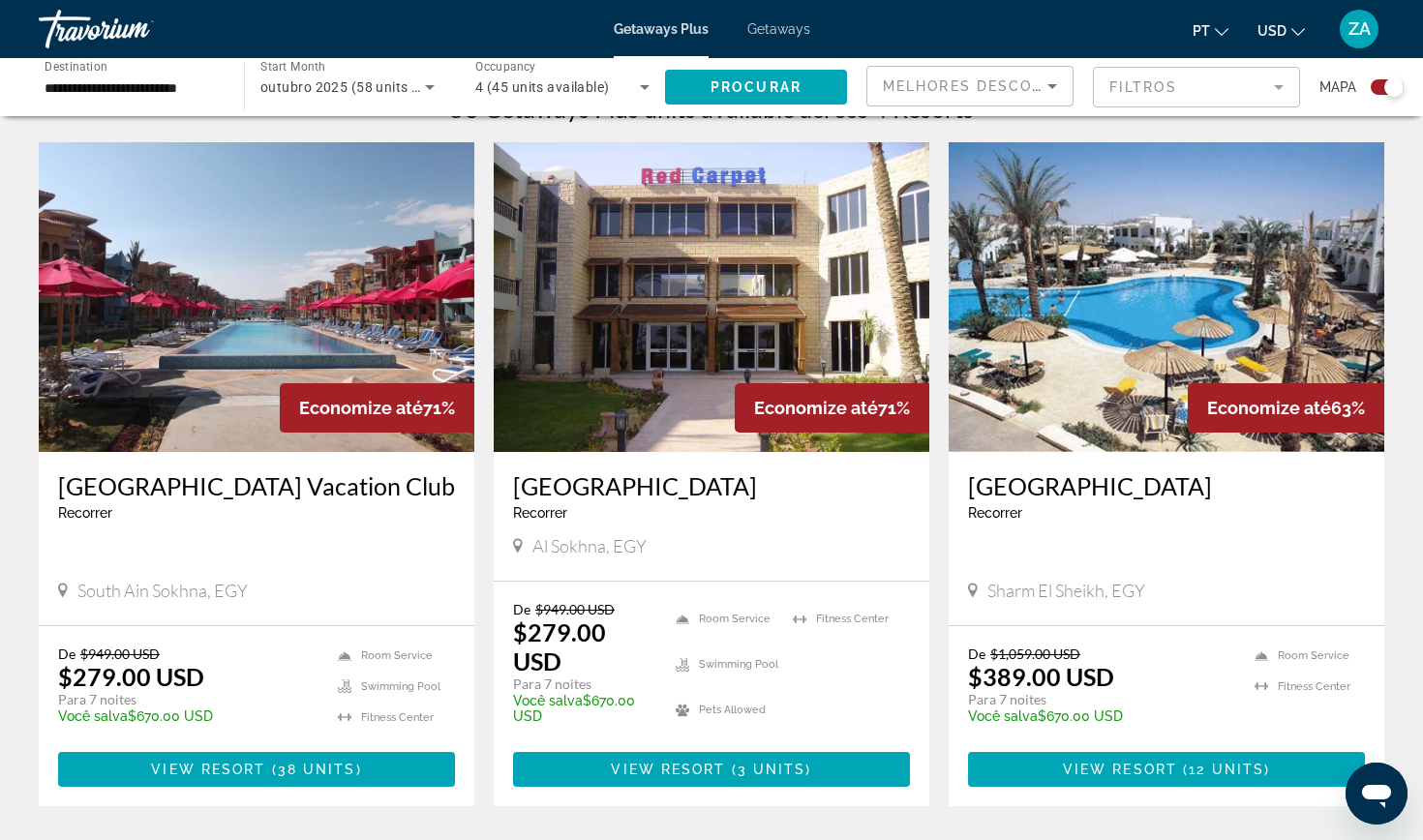
click at [1216, 291] on img "Main content" at bounding box center [1167, 297] width 435 height 310
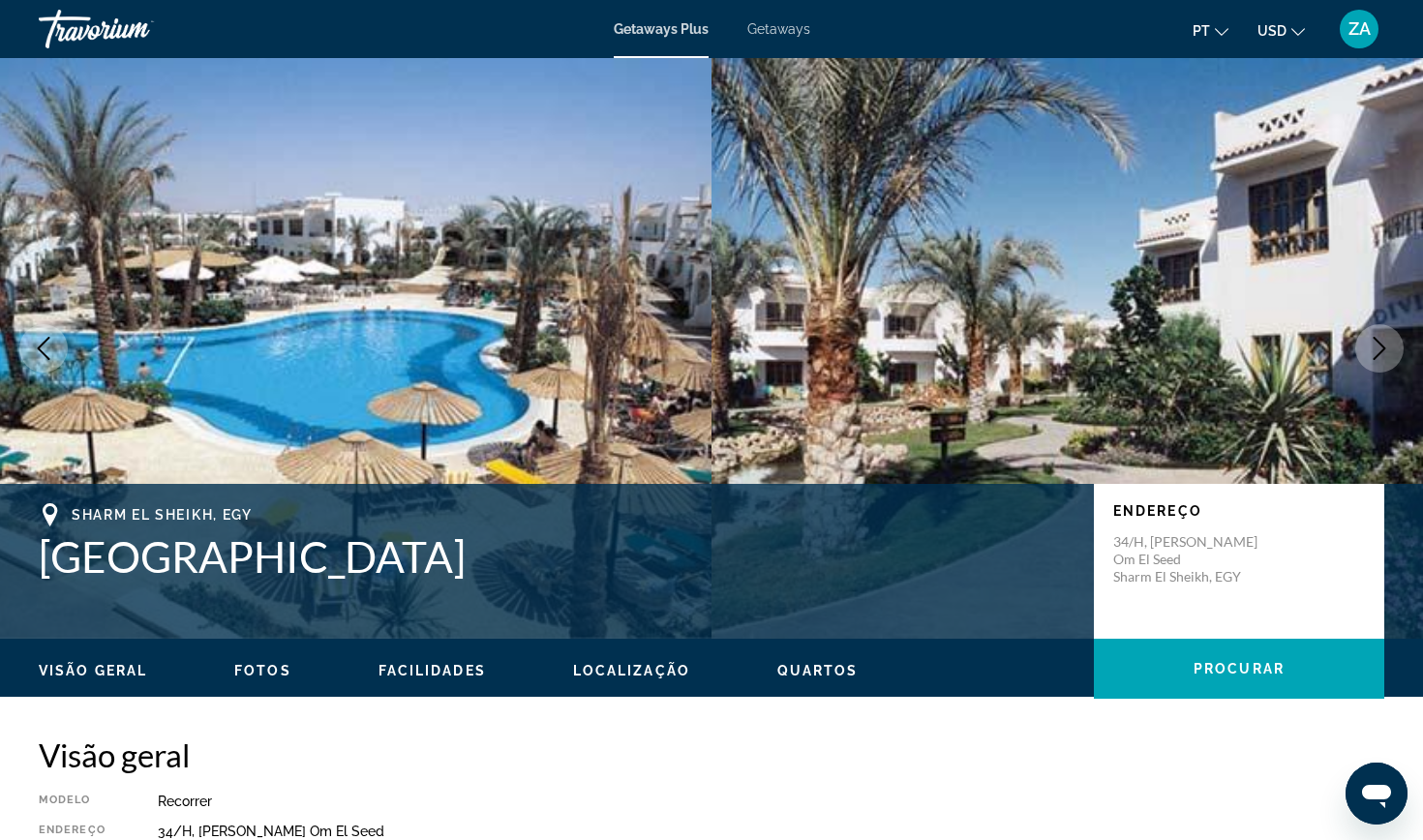
click at [1391, 355] on button "Next image" at bounding box center [1380, 348] width 48 height 48
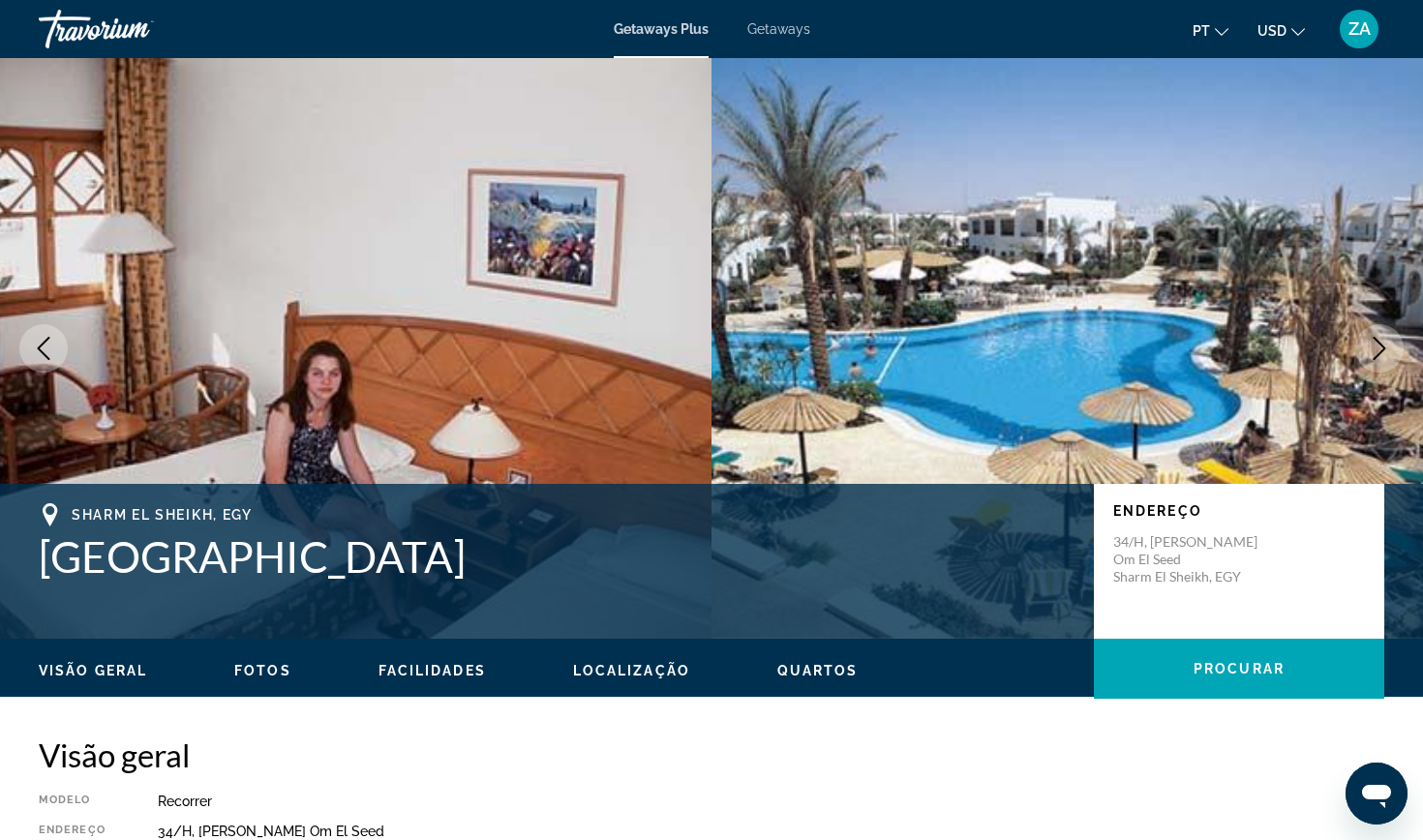
click at [1391, 355] on button "Next image" at bounding box center [1380, 348] width 48 height 48
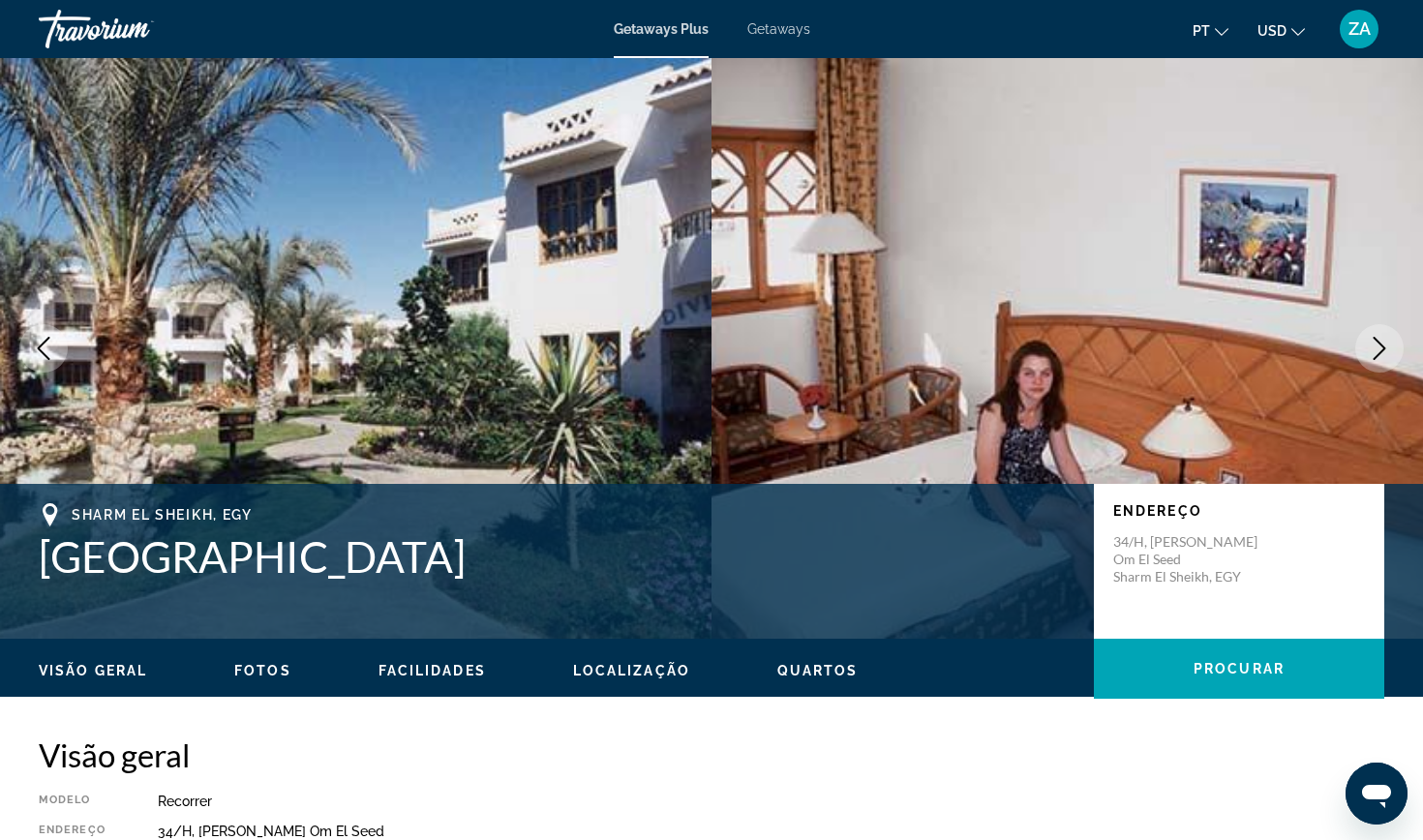
click at [1391, 355] on button "Next image" at bounding box center [1380, 348] width 48 height 48
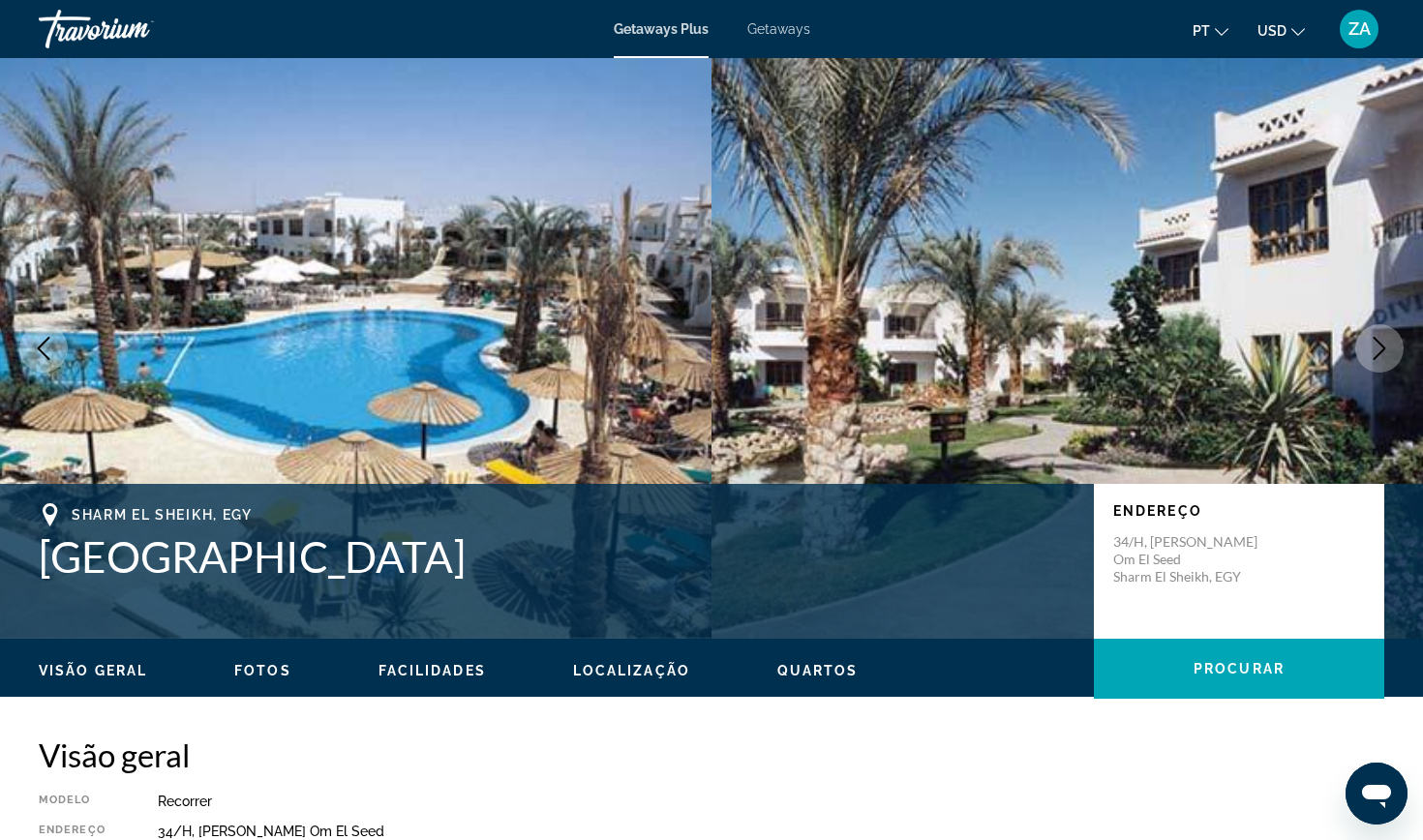
click at [1391, 355] on button "Next image" at bounding box center [1380, 348] width 48 height 48
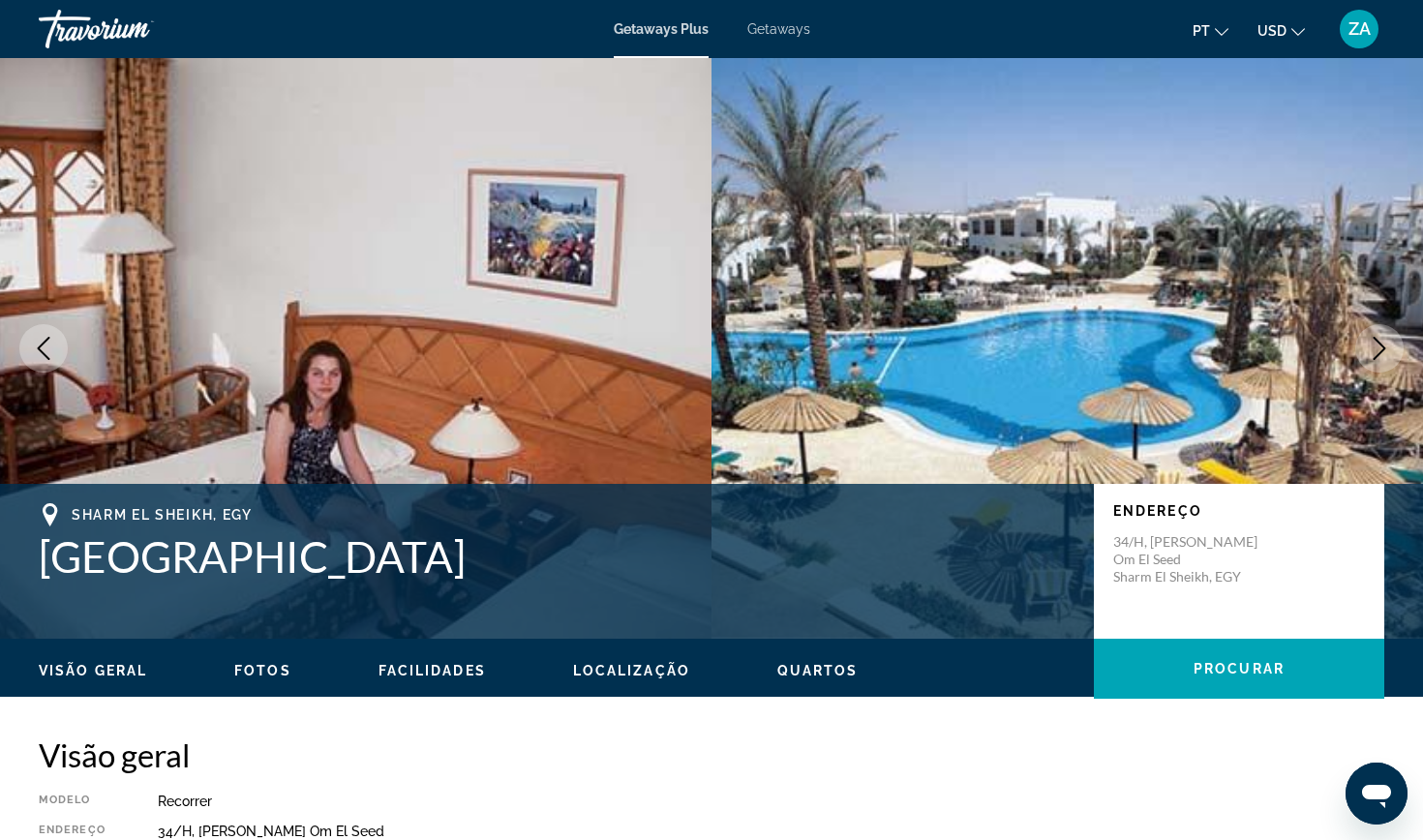
click at [1382, 342] on icon "Next image" at bounding box center [1380, 349] width 24 height 24
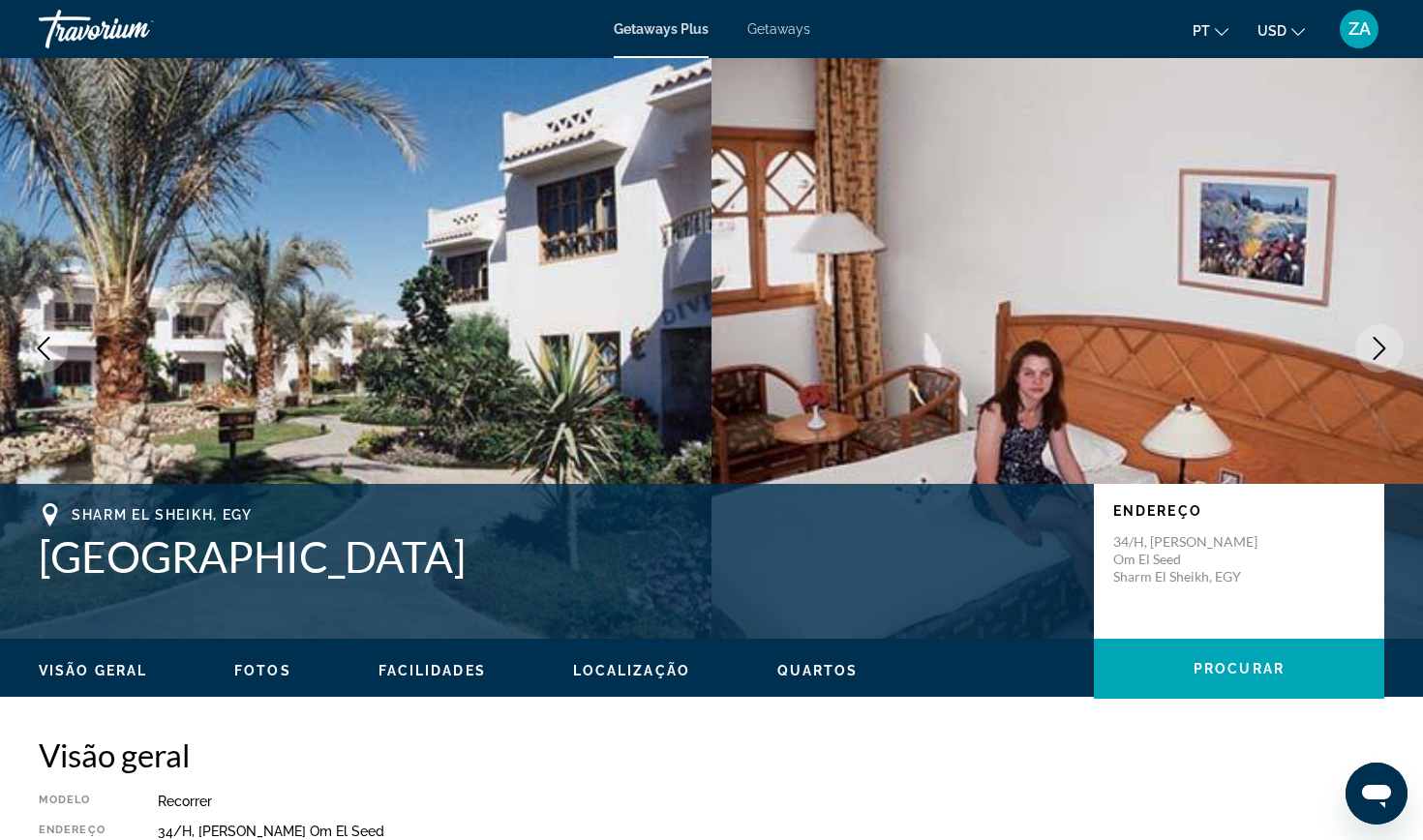
click at [1382, 342] on icon "Next image" at bounding box center [1380, 349] width 24 height 24
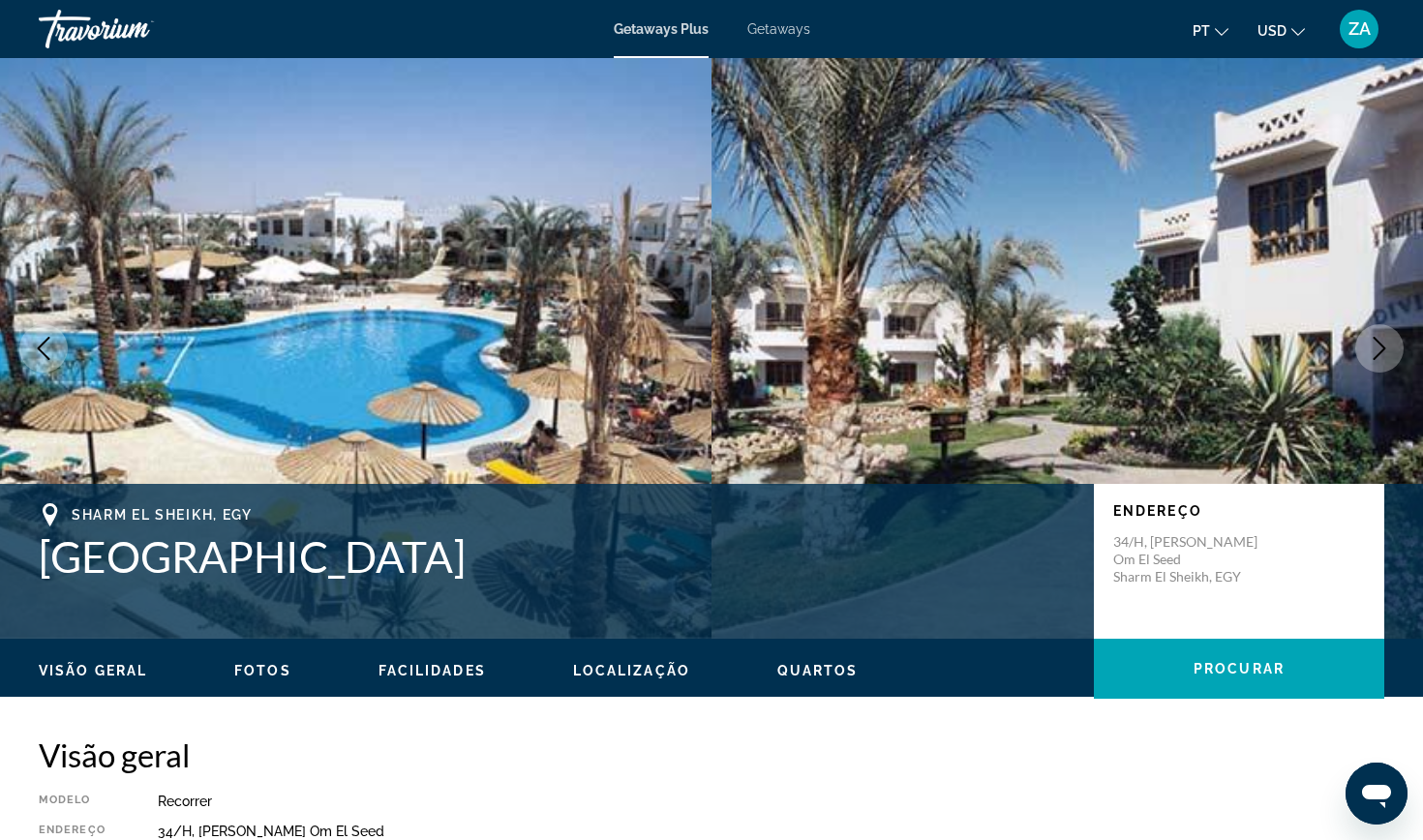
click at [1382, 342] on icon "Next image" at bounding box center [1380, 349] width 24 height 24
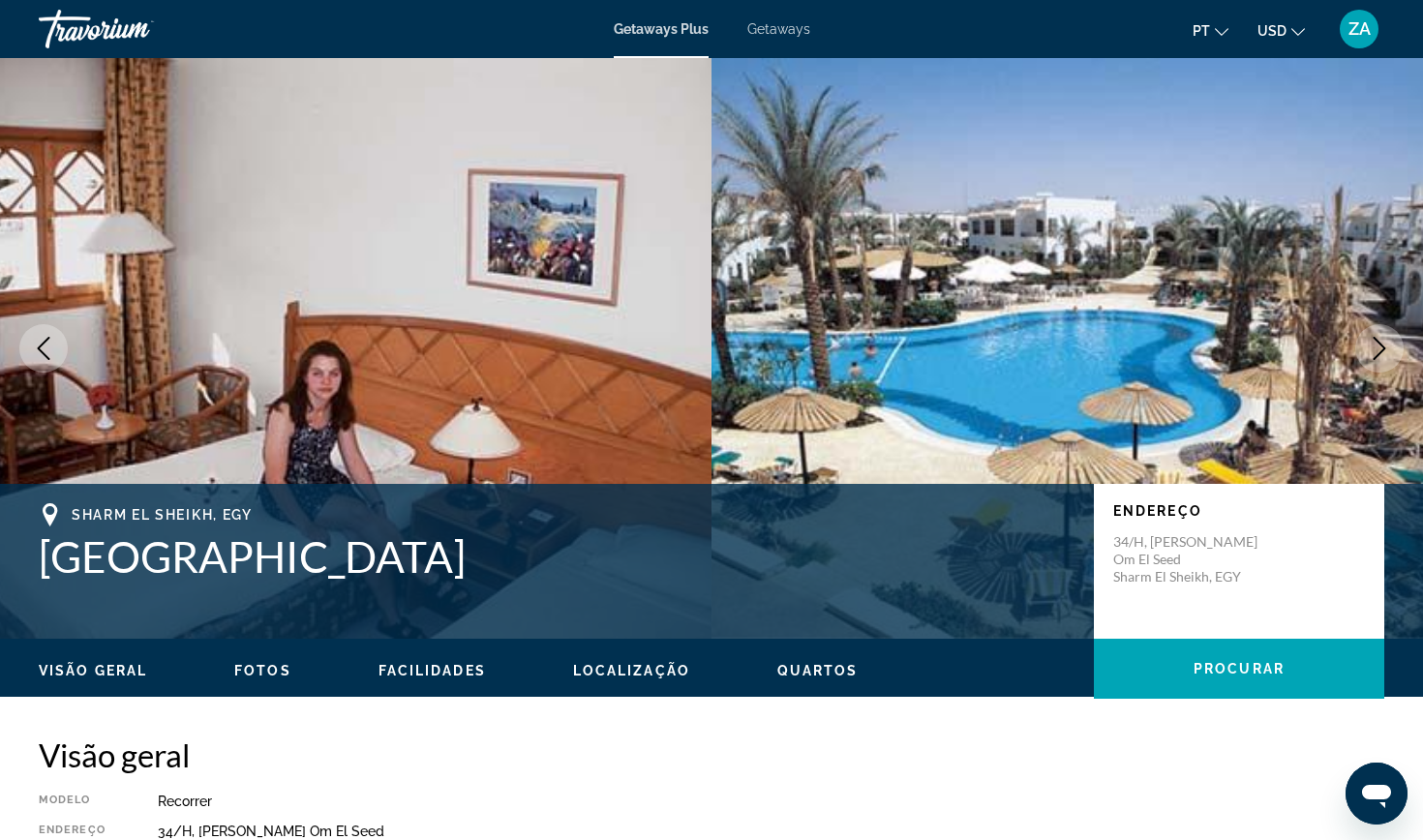
click at [1382, 342] on icon "Next image" at bounding box center [1380, 349] width 24 height 24
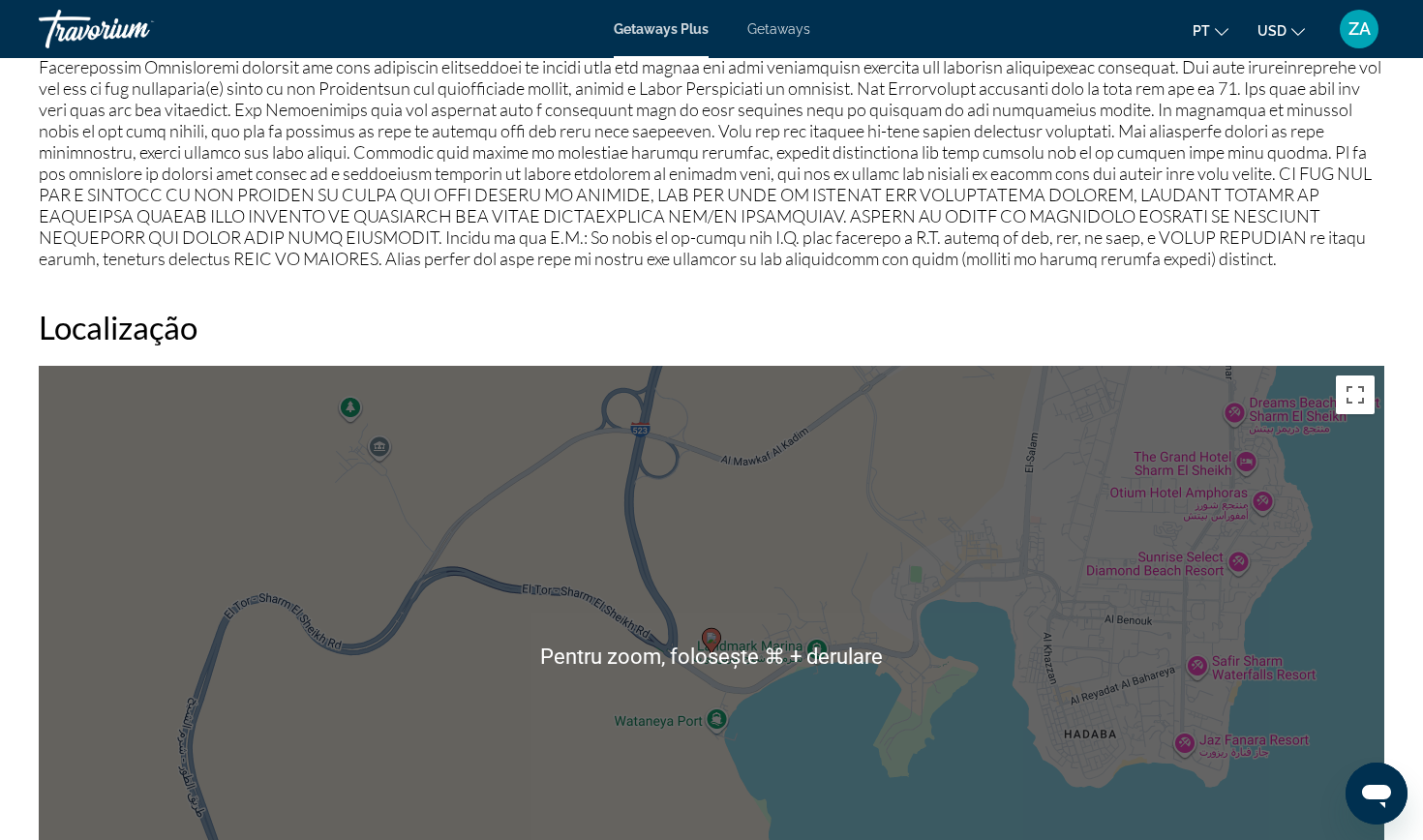
scroll to position [1874, 0]
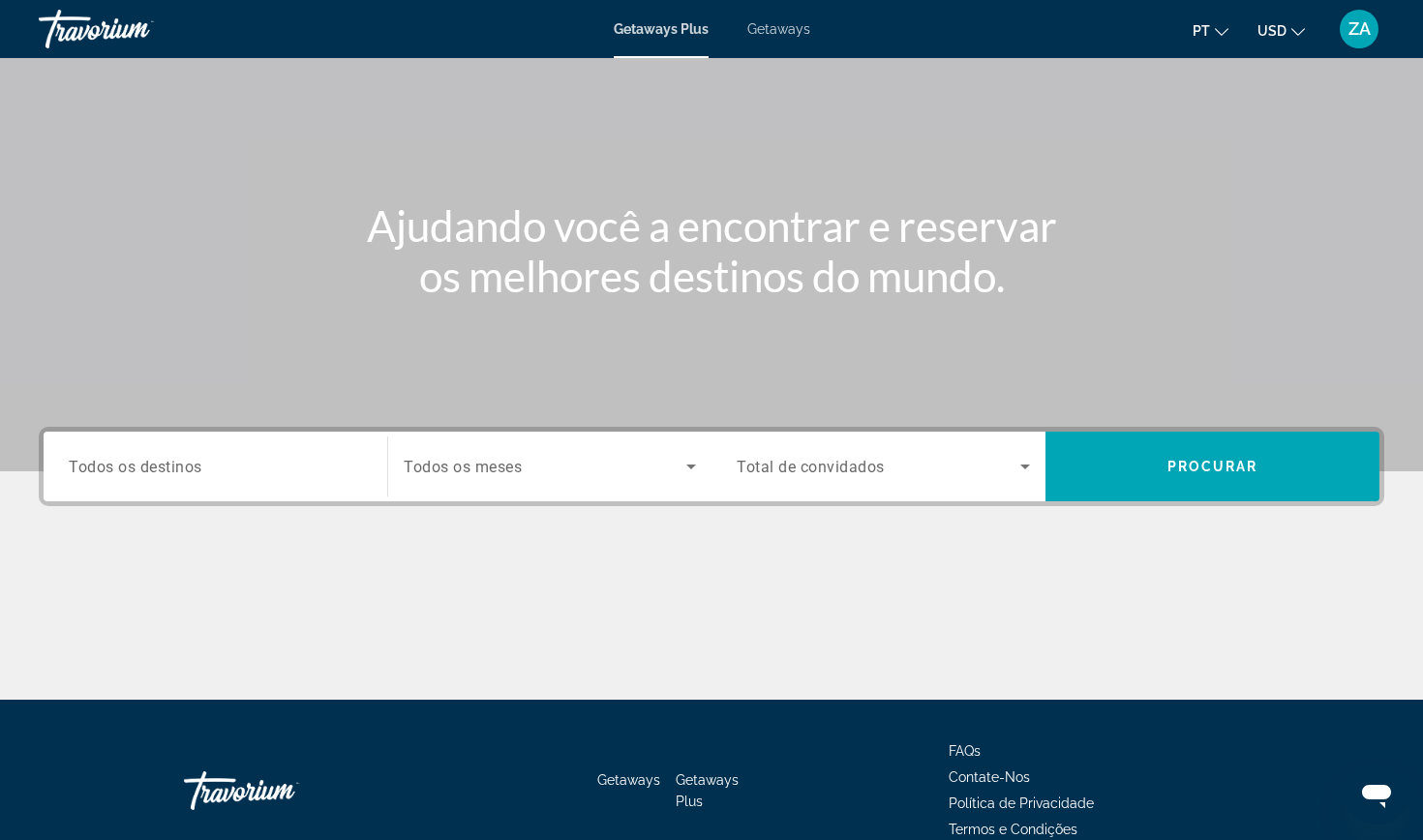
click at [178, 473] on span "Todos os destinos" at bounding box center [136, 466] width 134 height 19
click at [178, 473] on input "Destination Todos os destinos" at bounding box center [216, 468] width 293 height 24
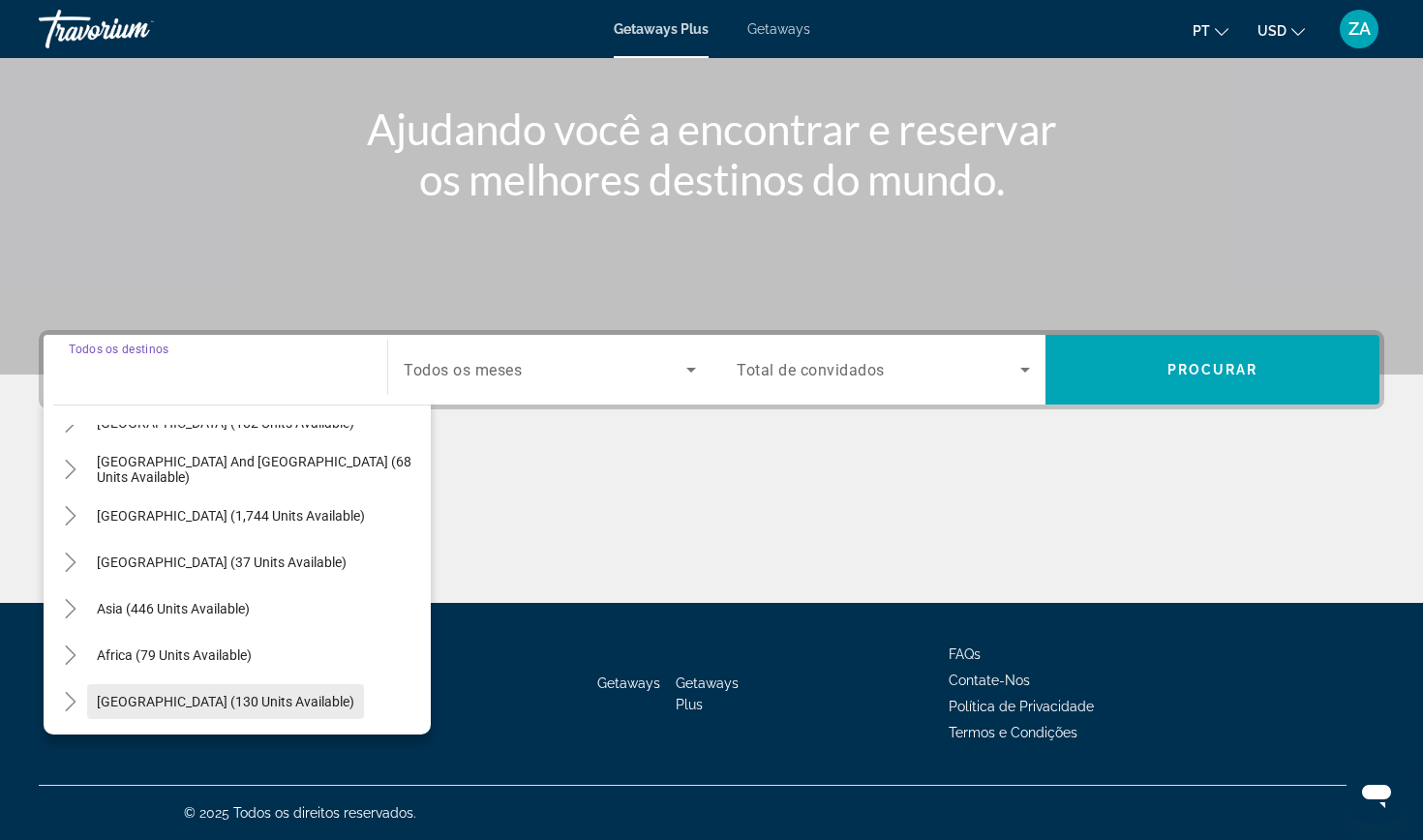
scroll to position [314, 0]
click at [72, 699] on icon "Toggle Middle East (130 units available)" at bounding box center [70, 702] width 11 height 20
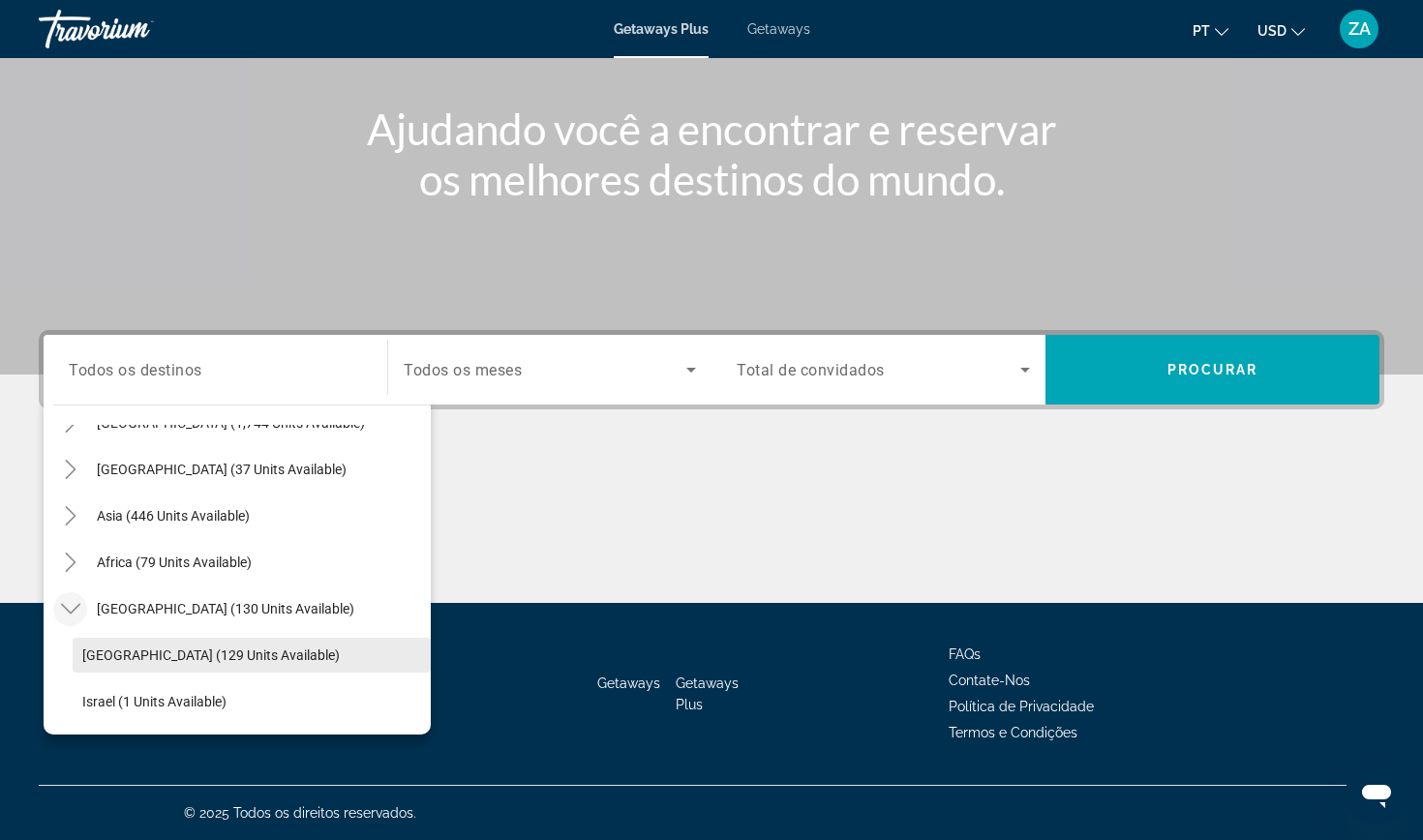
scroll to position [407, 0]
click at [165, 642] on span "Search widget" at bounding box center [252, 655] width 358 height 46
type input "**********"
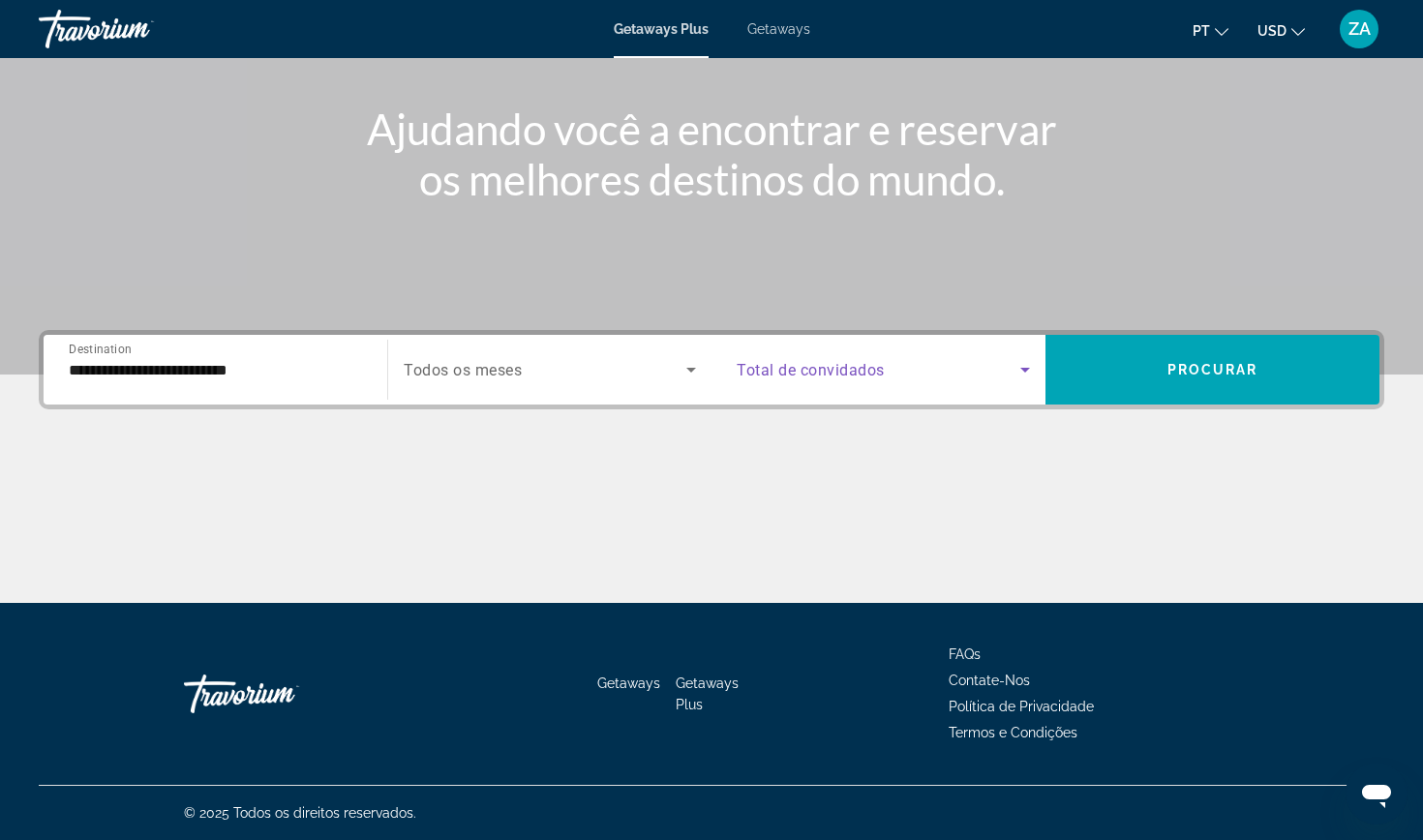
click at [871, 359] on span "Search widget" at bounding box center [878, 370] width 284 height 24
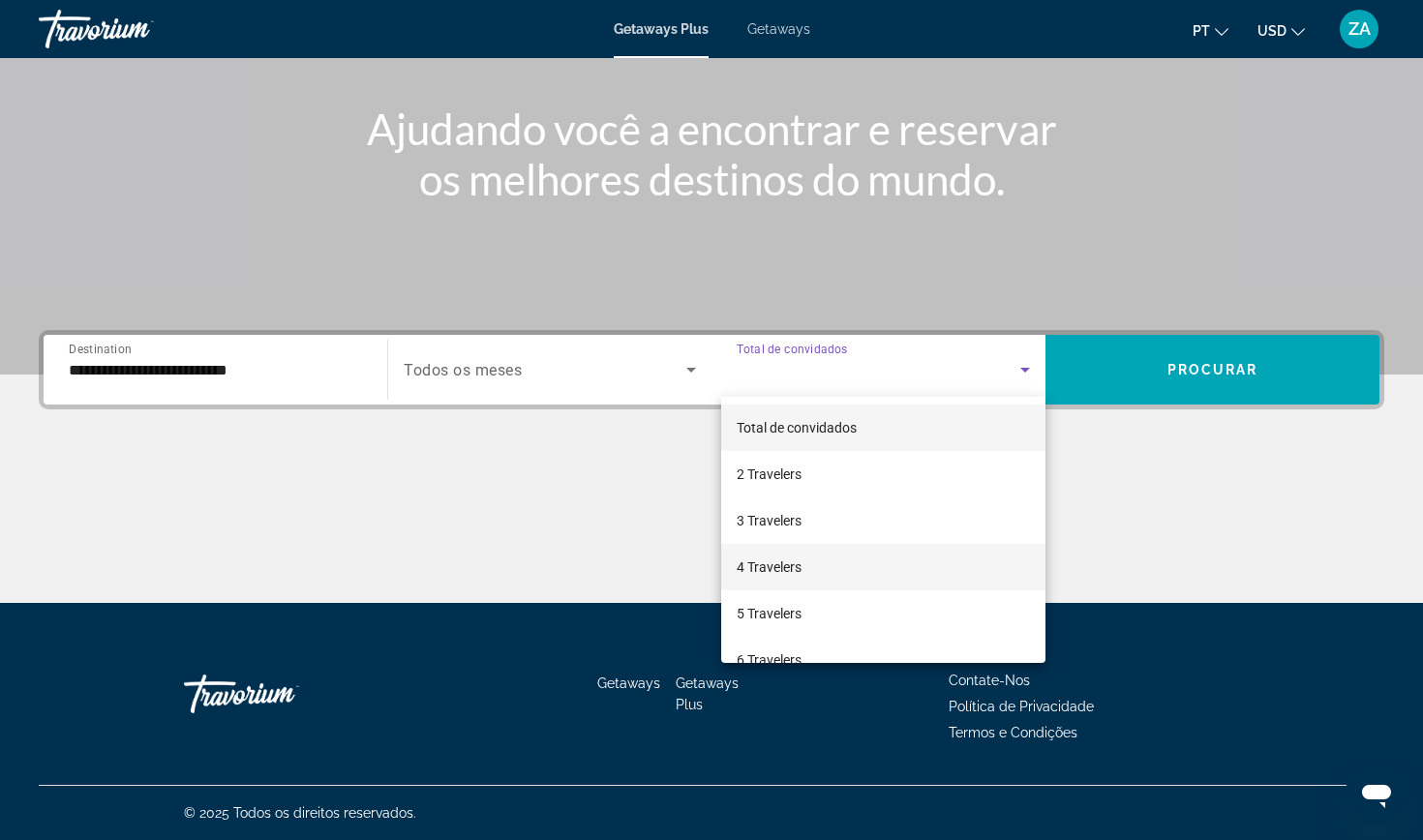
click at [771, 572] on span "4 Travelers" at bounding box center [769, 567] width 65 height 24
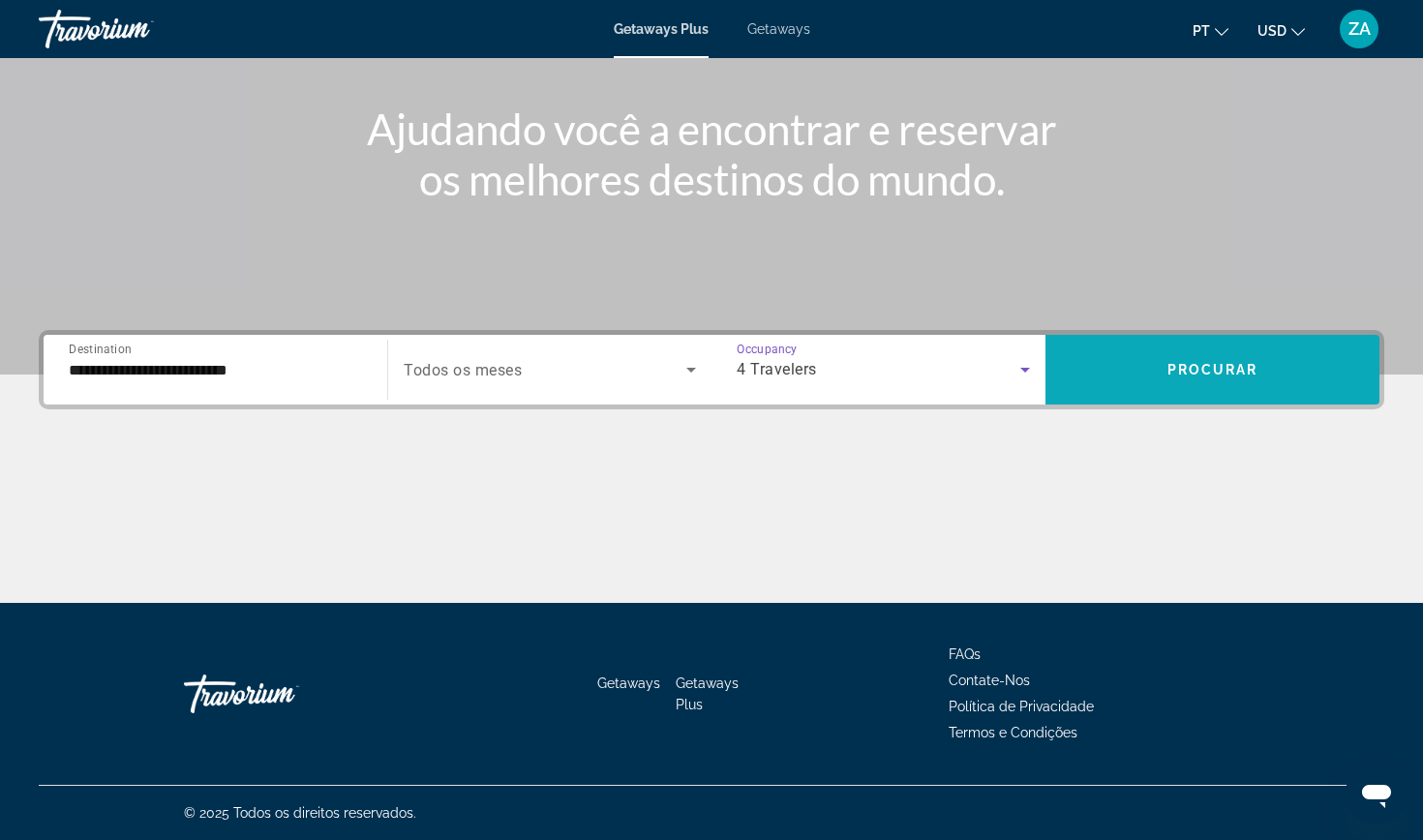
click at [1217, 375] on span "Procurar" at bounding box center [1213, 370] width 91 height 16
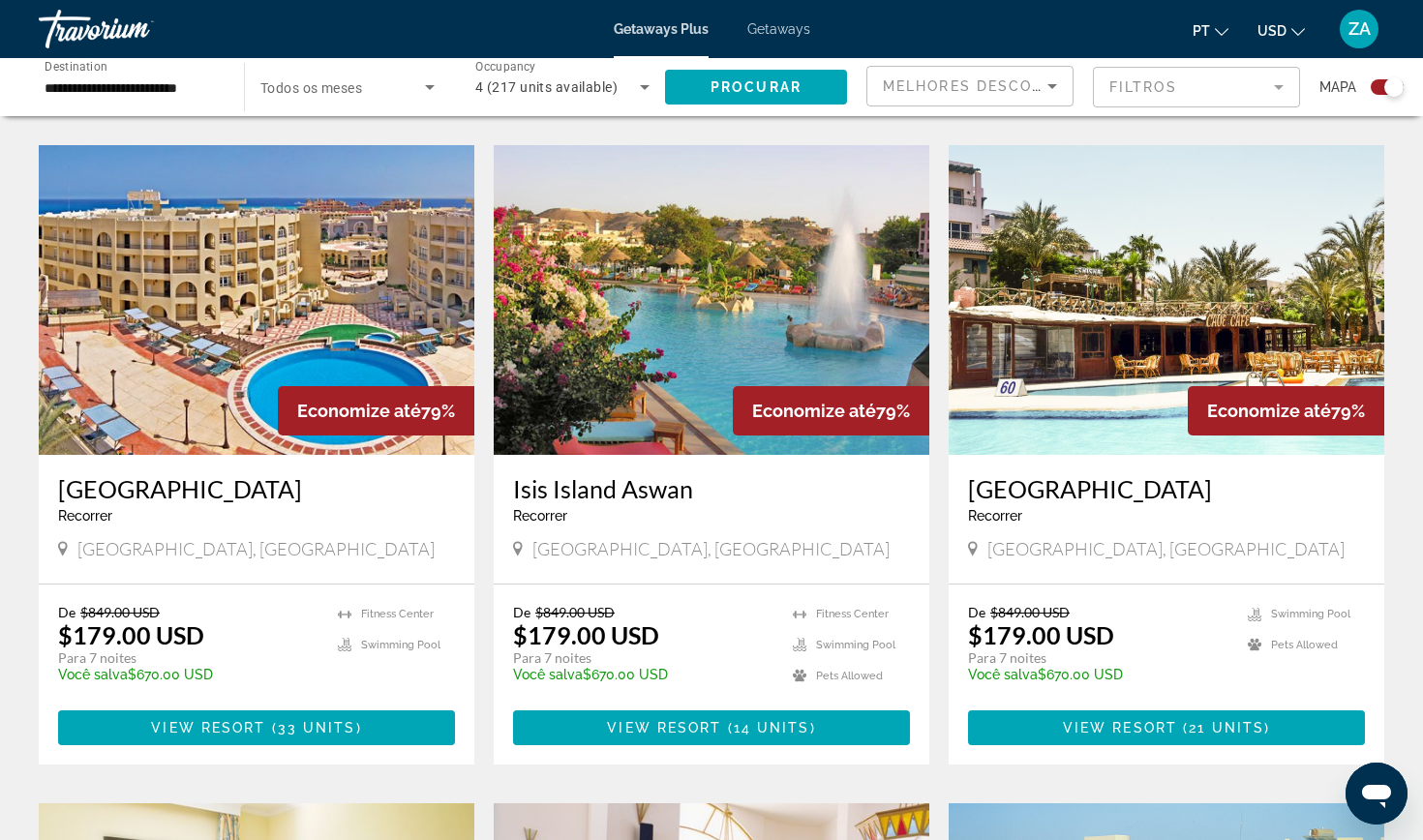
scroll to position [1300, 0]
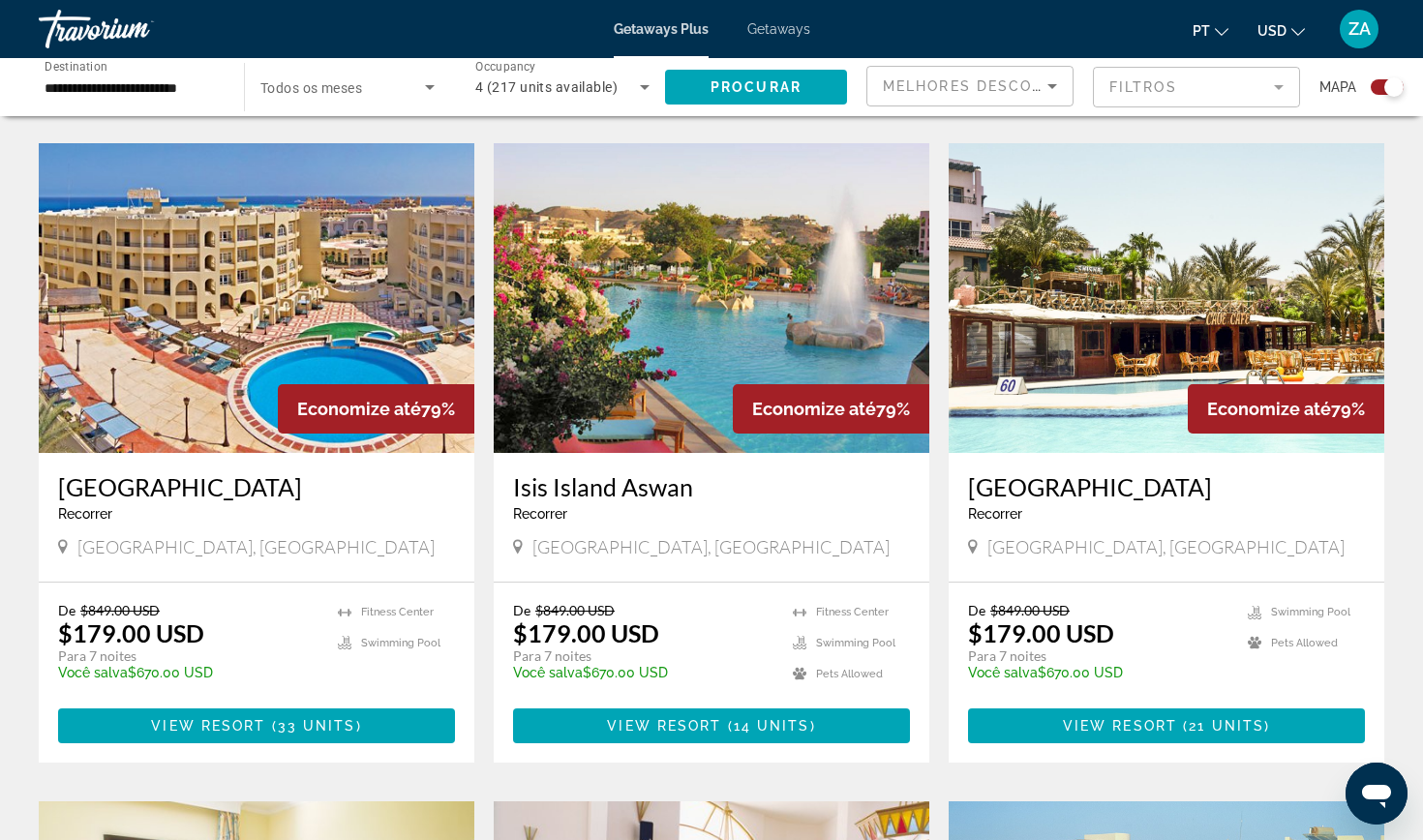
click at [314, 295] on img "Main content" at bounding box center [256, 298] width 435 height 310
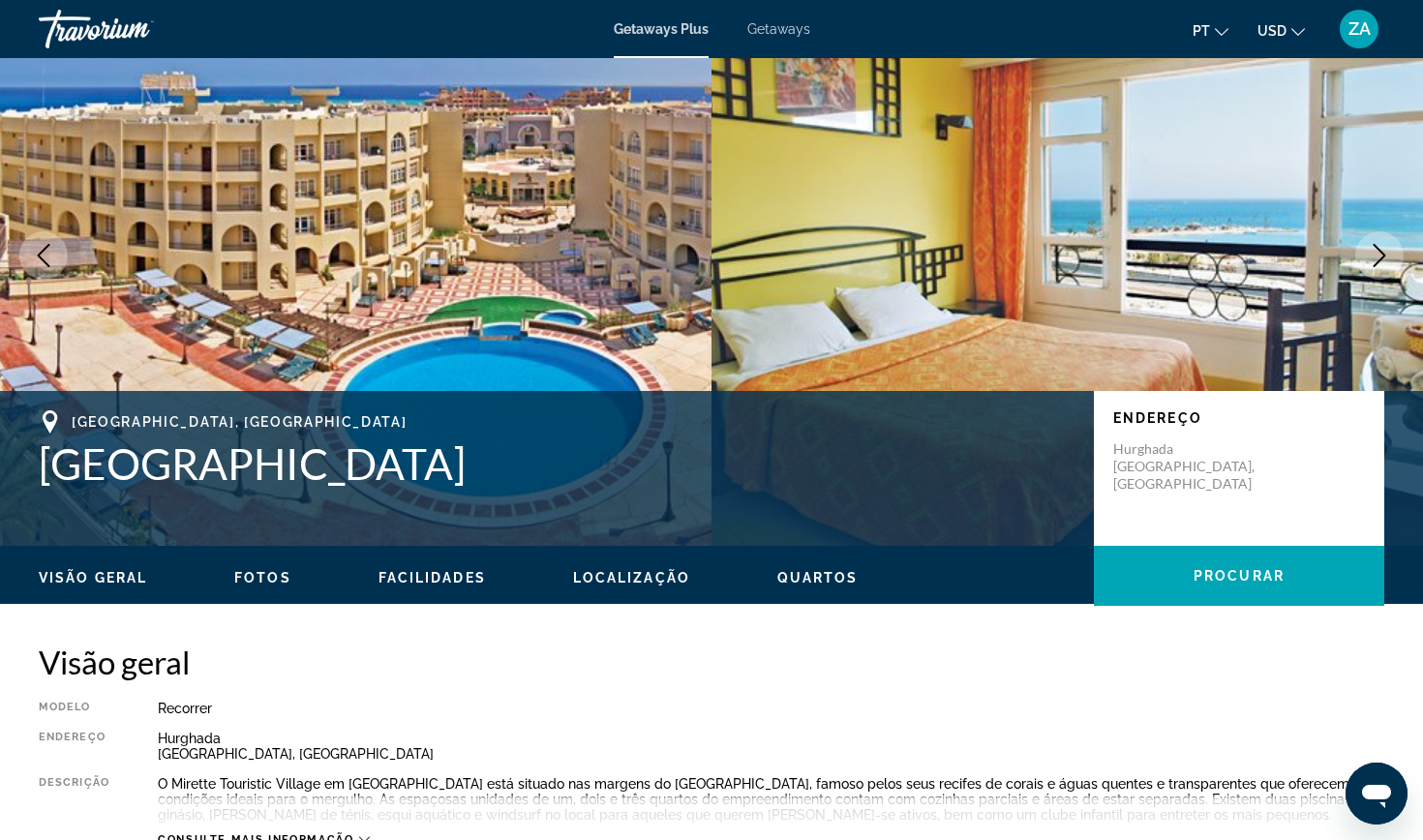
scroll to position [138, 0]
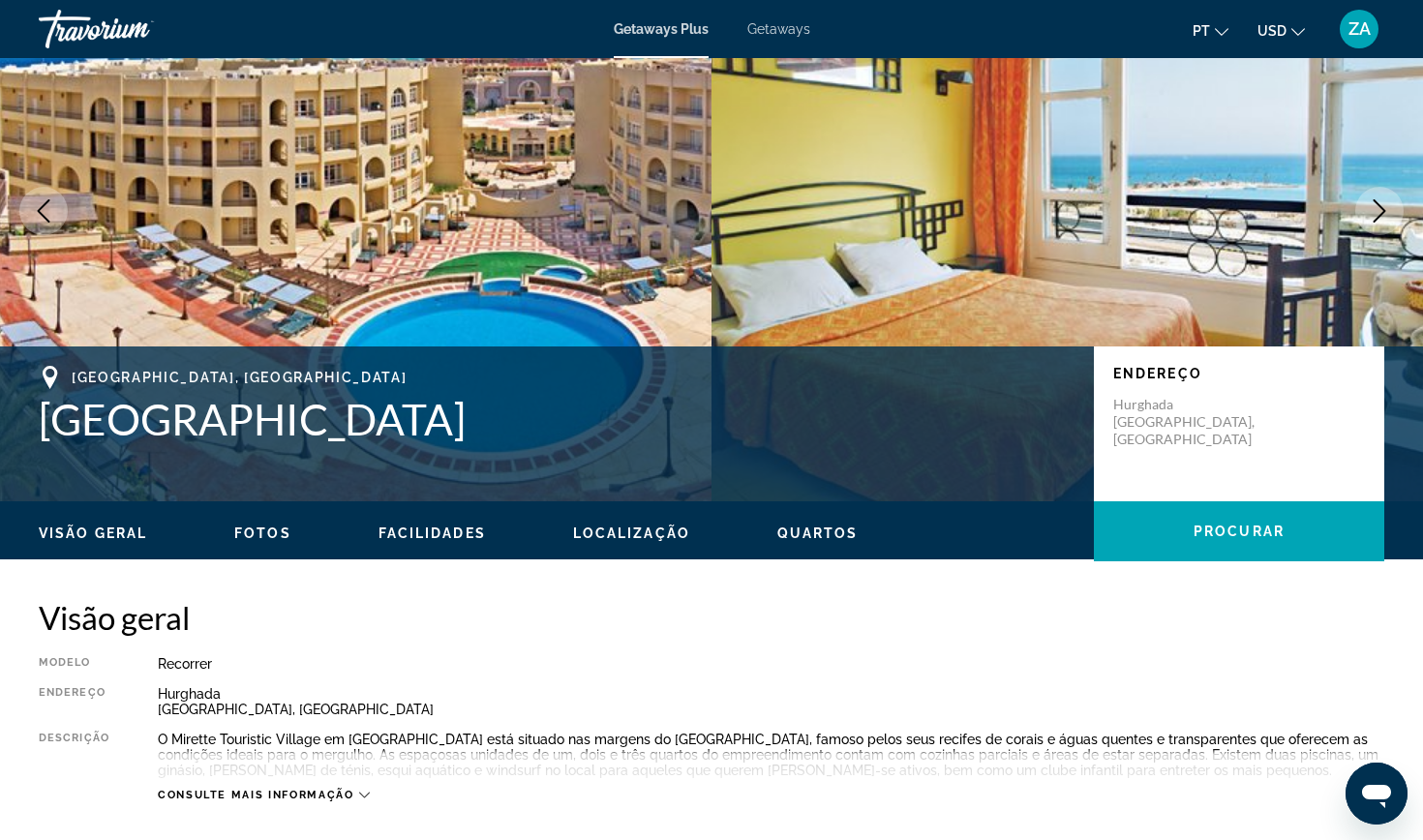
click at [1381, 203] on icon "Next image" at bounding box center [1380, 212] width 24 height 24
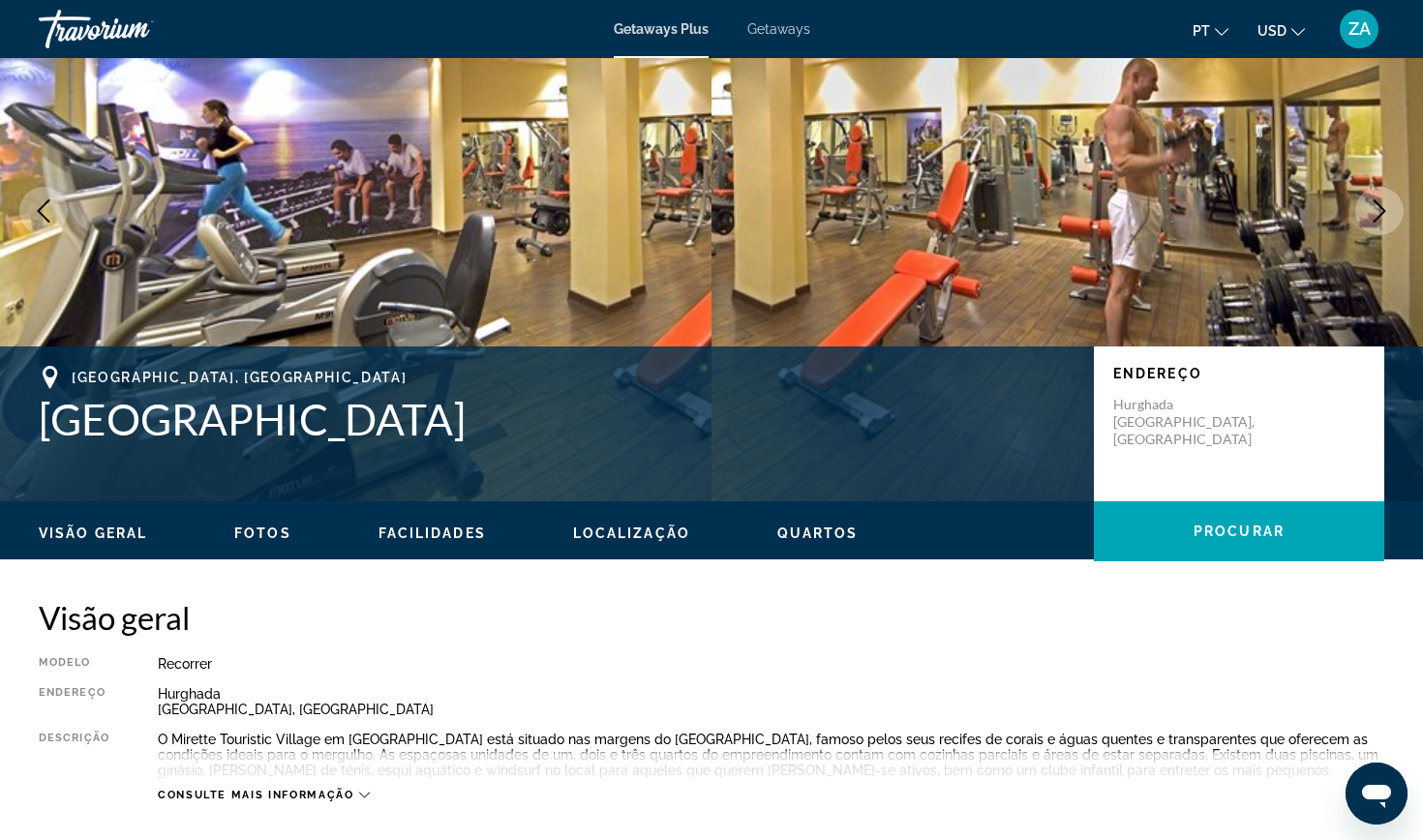
click at [1382, 202] on icon "Next image" at bounding box center [1380, 212] width 24 height 24
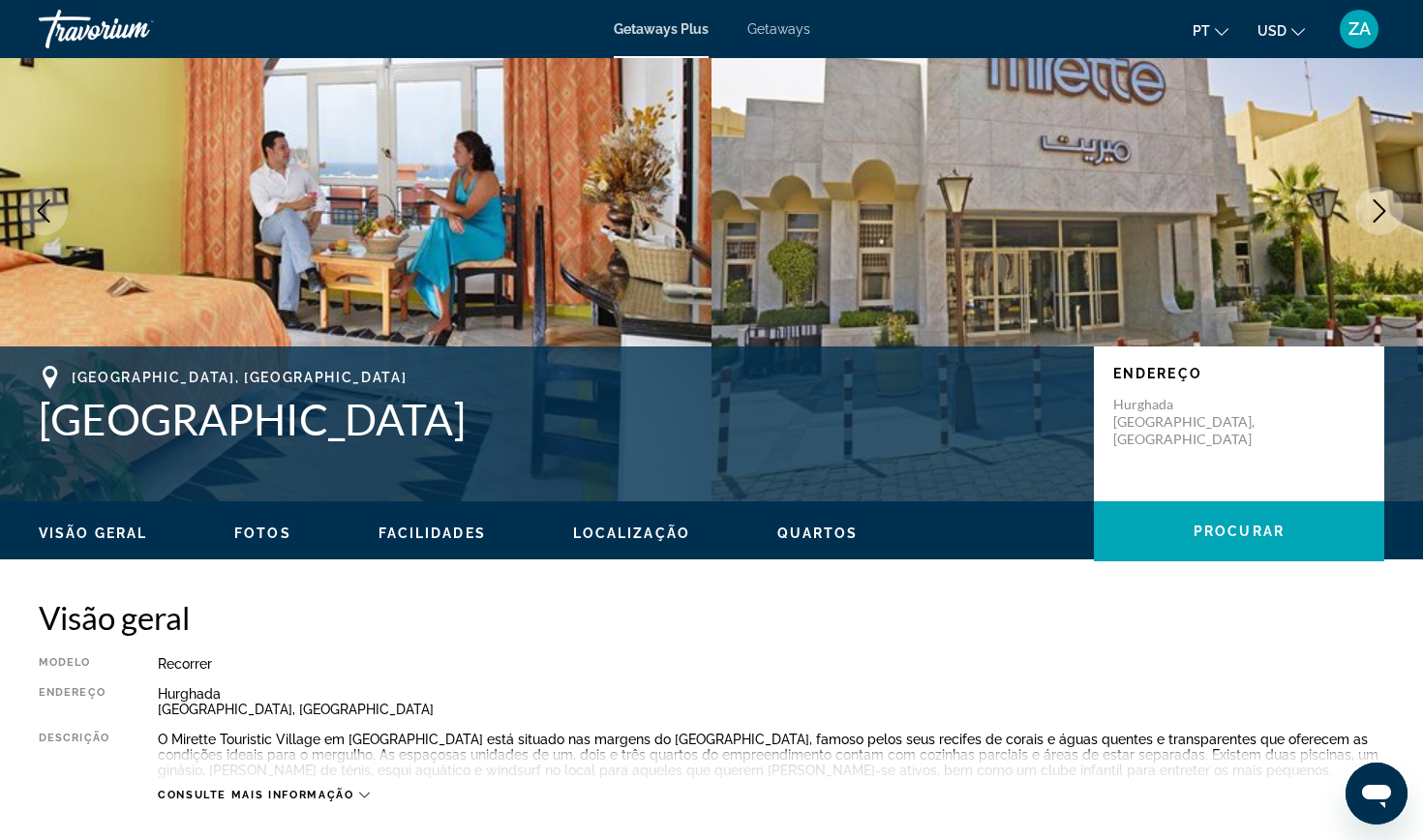
click at [1381, 203] on icon "Next image" at bounding box center [1380, 212] width 24 height 24
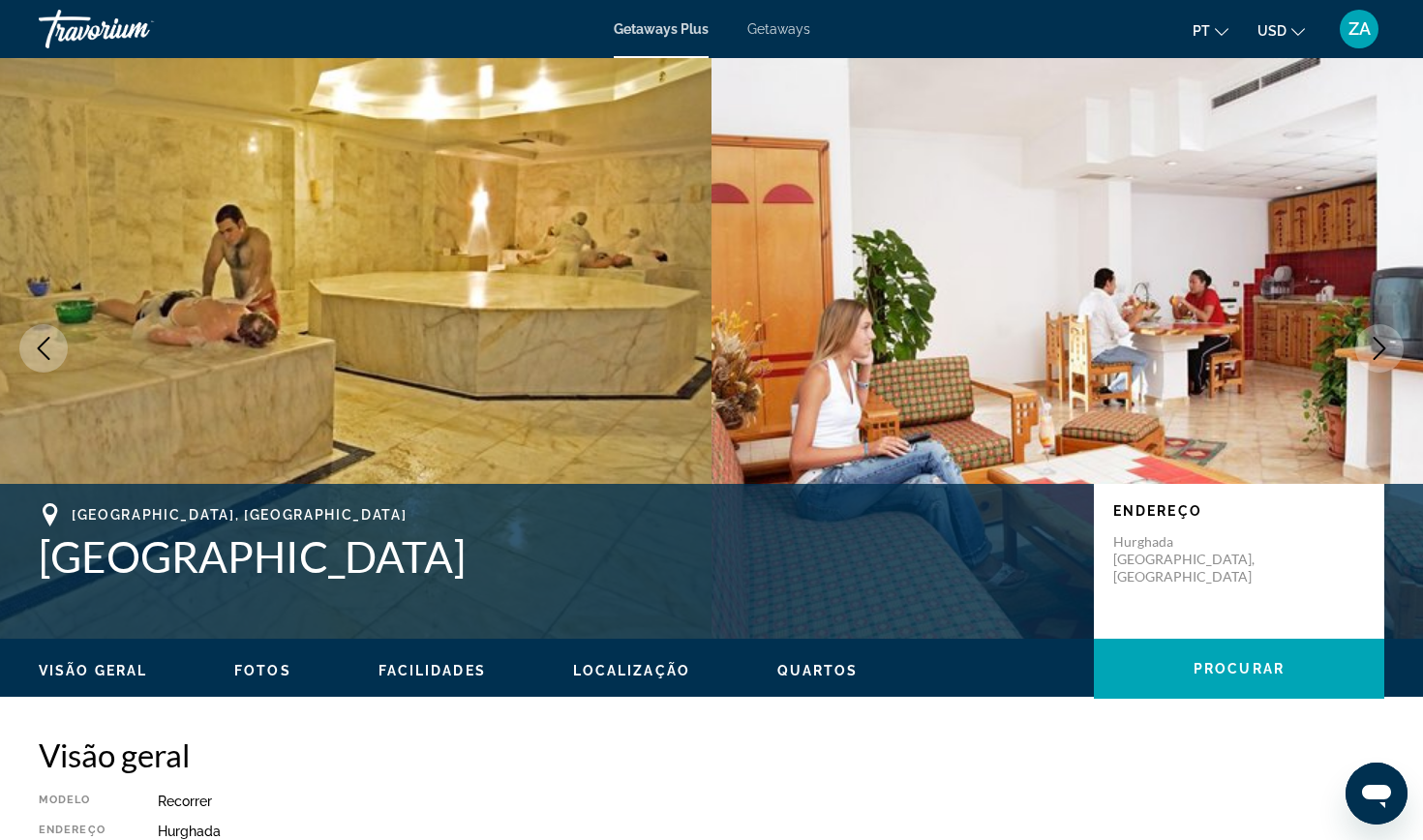
scroll to position [0, 0]
click at [1377, 337] on icon "Next image" at bounding box center [1380, 349] width 24 height 24
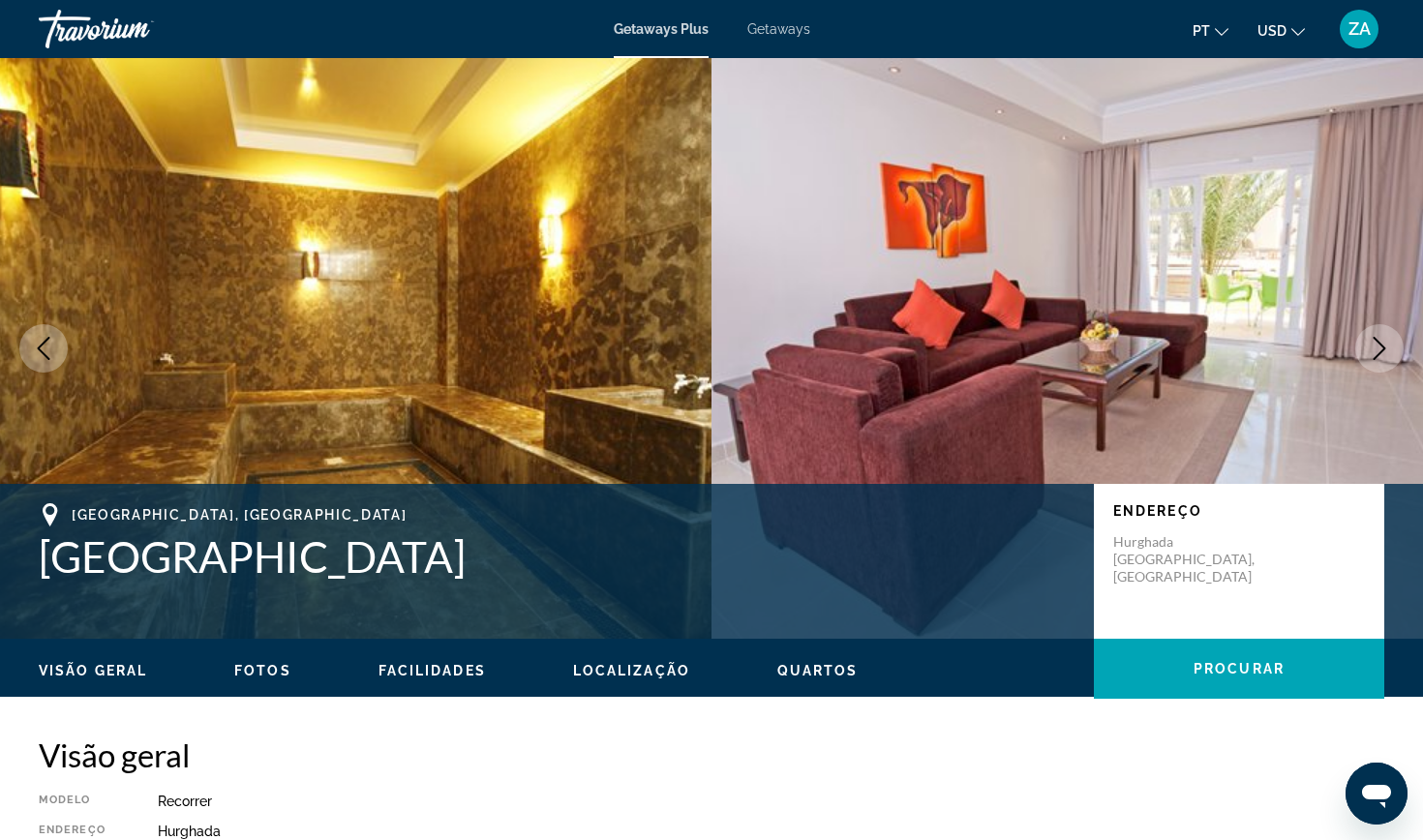
click at [1377, 337] on icon "Next image" at bounding box center [1380, 349] width 24 height 24
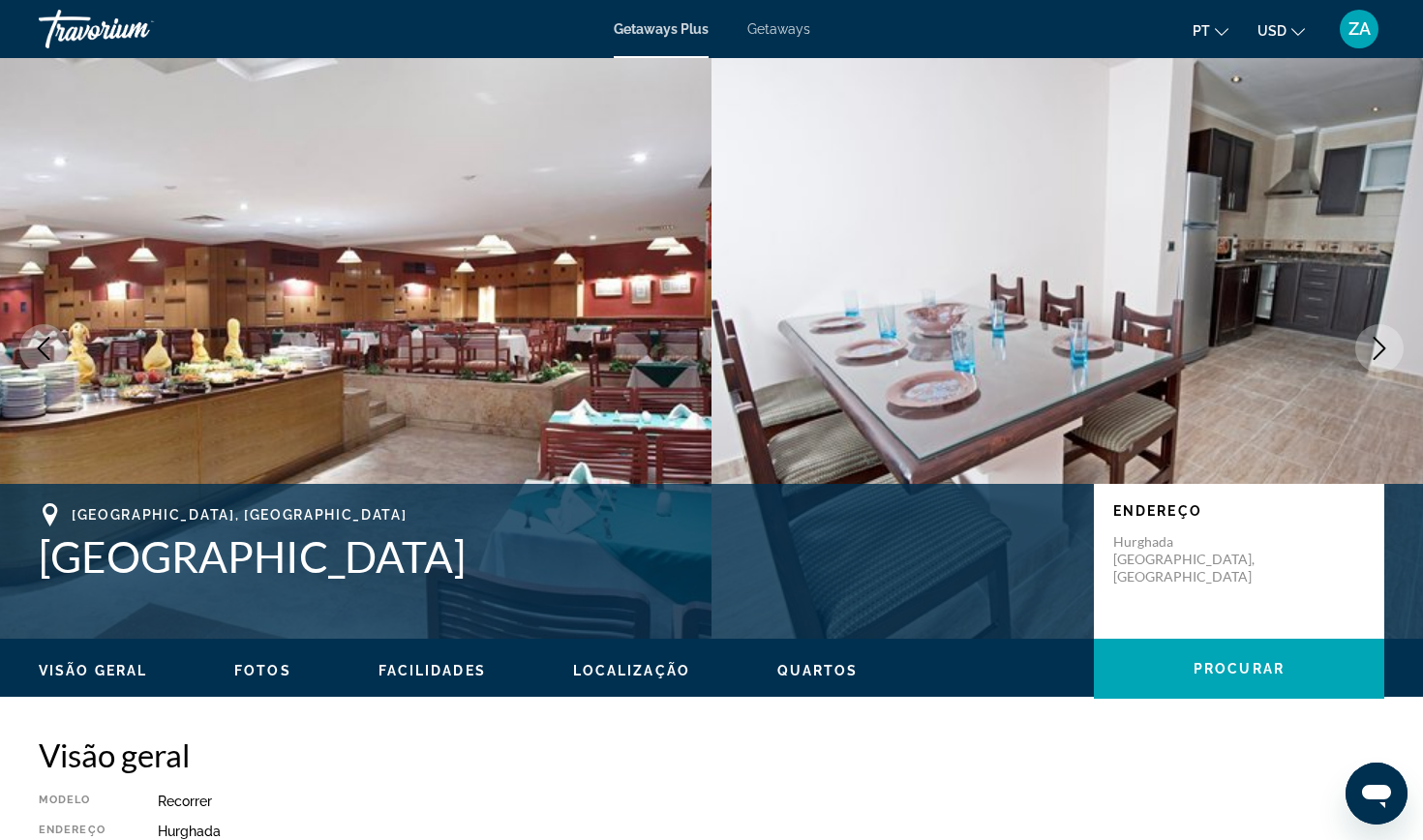
click at [1377, 337] on icon "Next image" at bounding box center [1380, 349] width 24 height 24
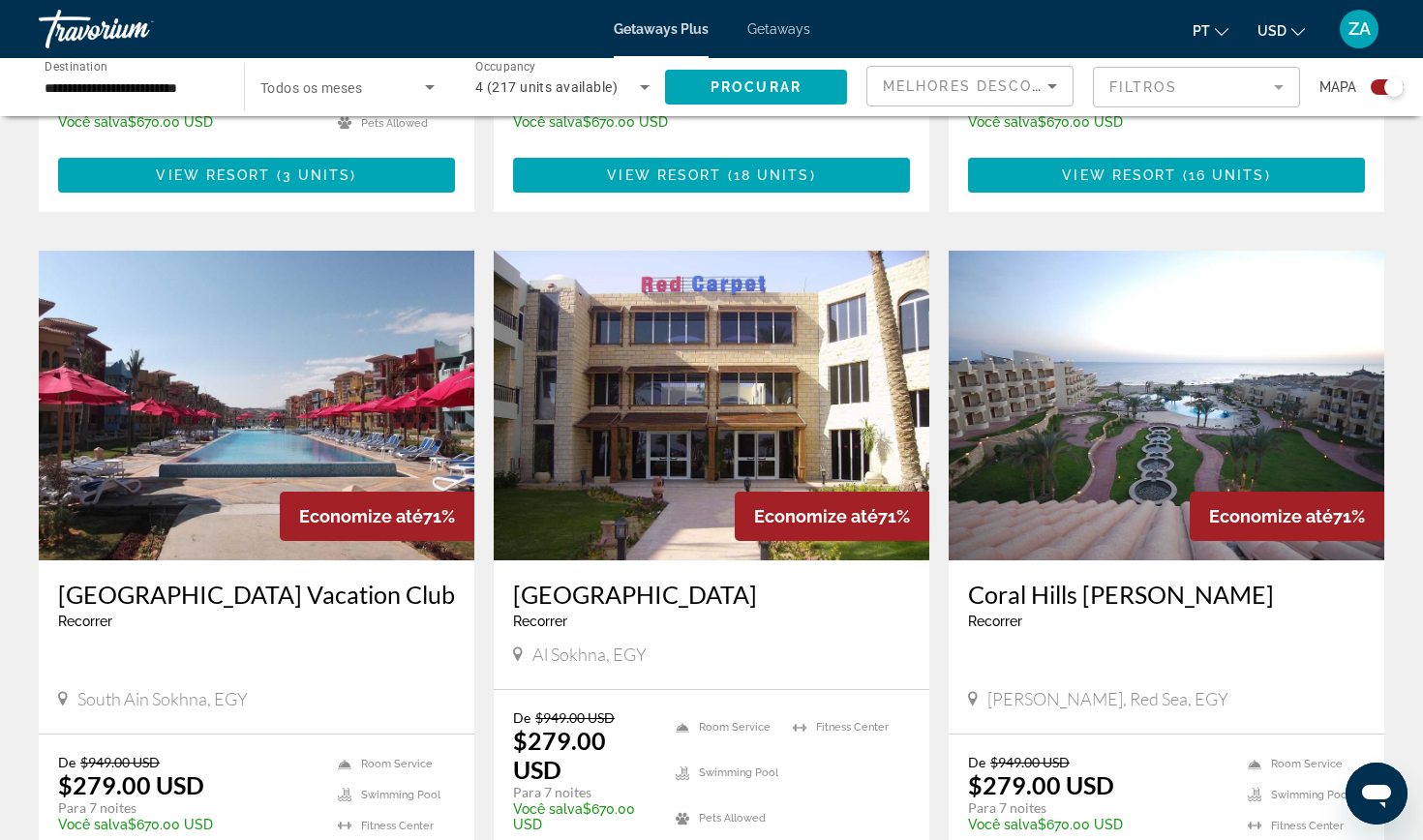
scroll to position [2539, 0]
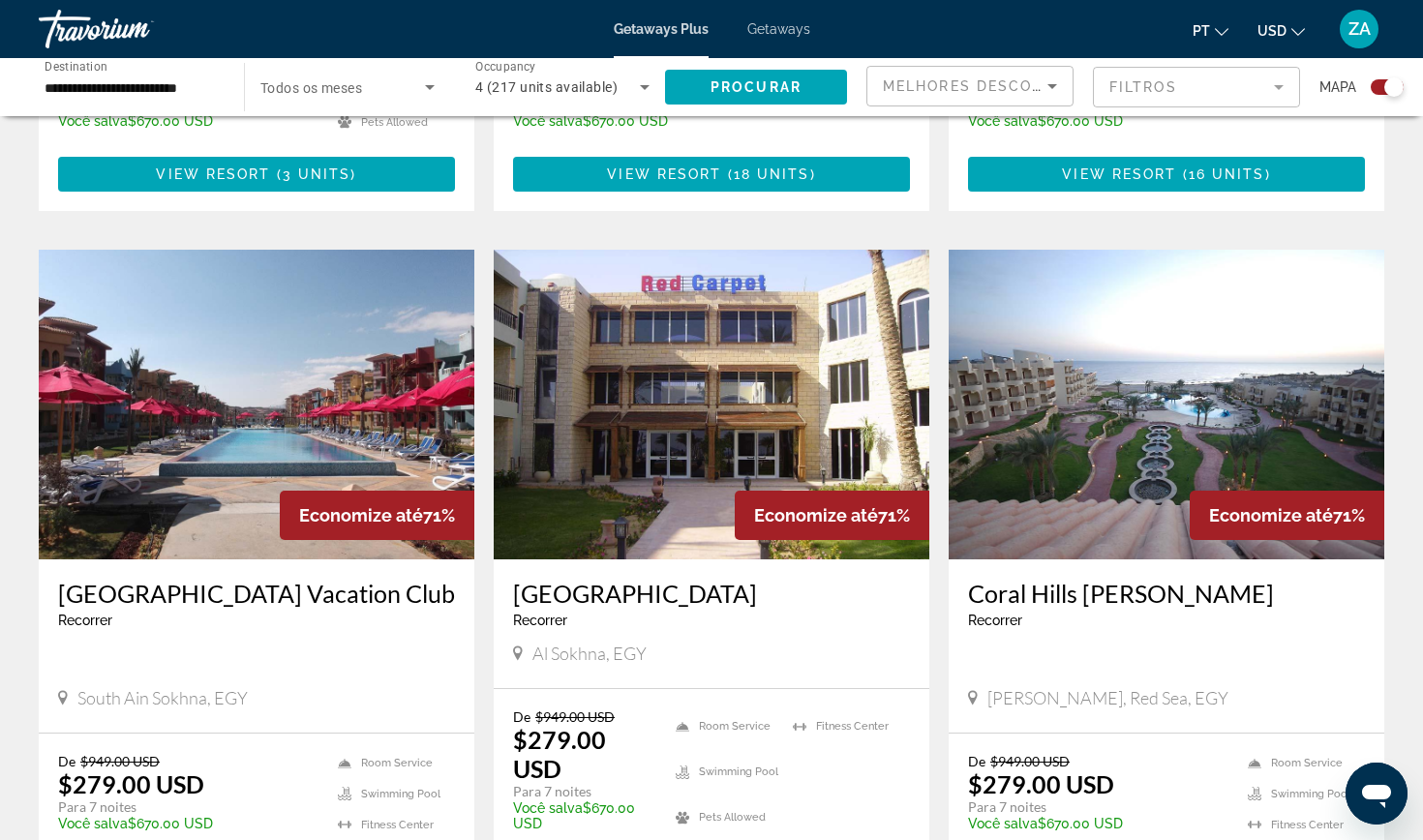
click at [1210, 371] on img "Main content" at bounding box center [1167, 405] width 435 height 310
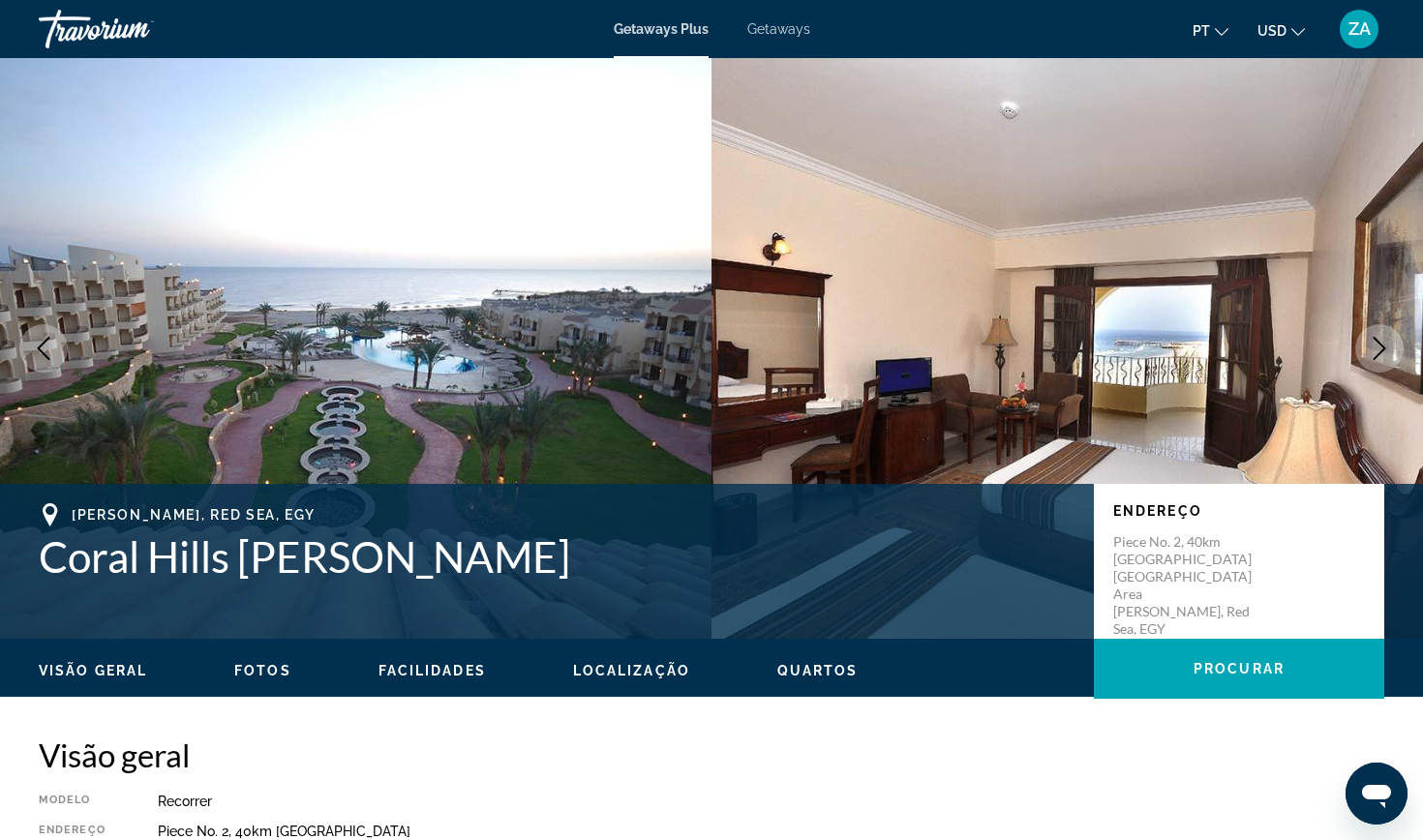
click at [1387, 342] on icon "Next image" at bounding box center [1380, 349] width 24 height 24
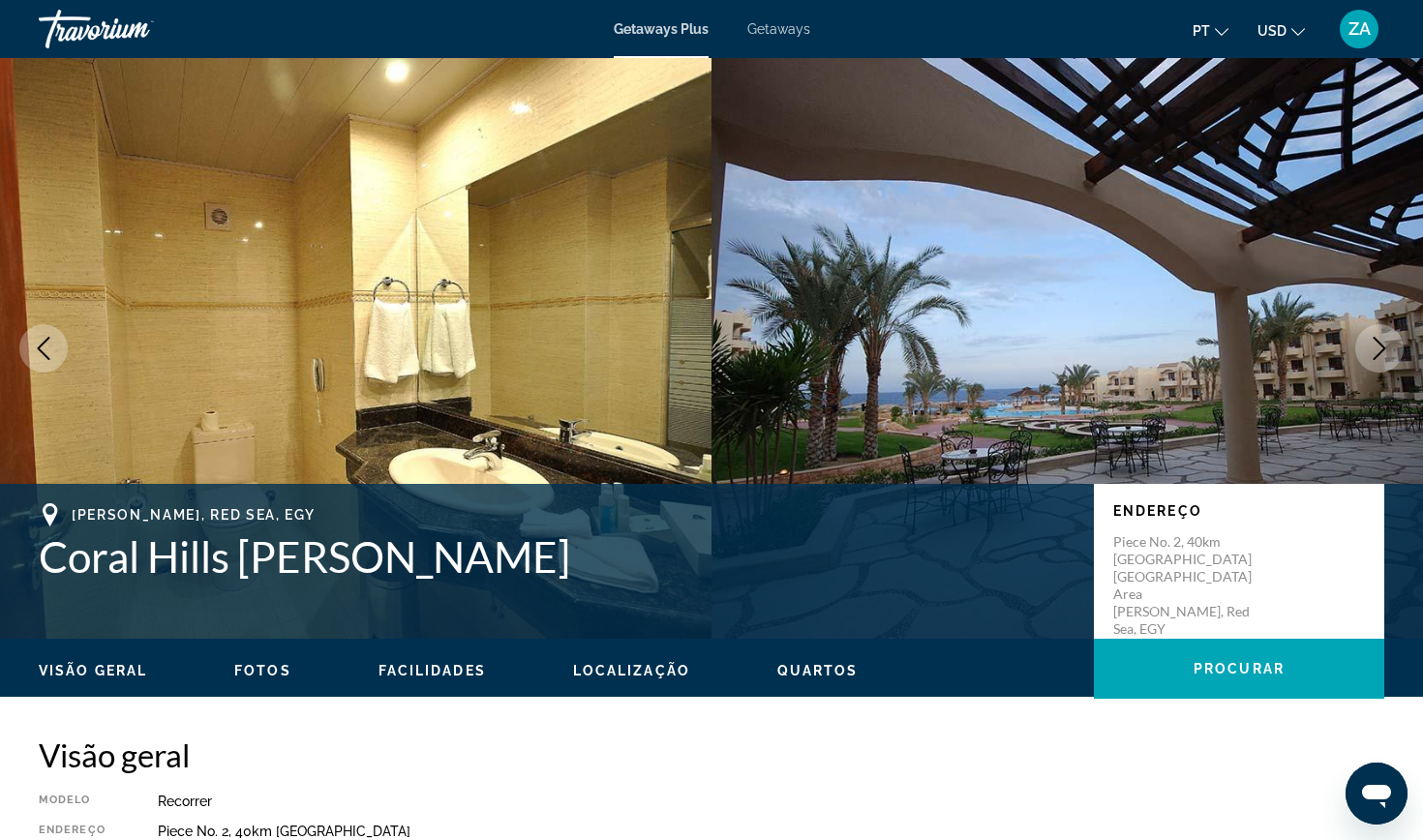
click at [1387, 342] on icon "Next image" at bounding box center [1380, 349] width 24 height 24
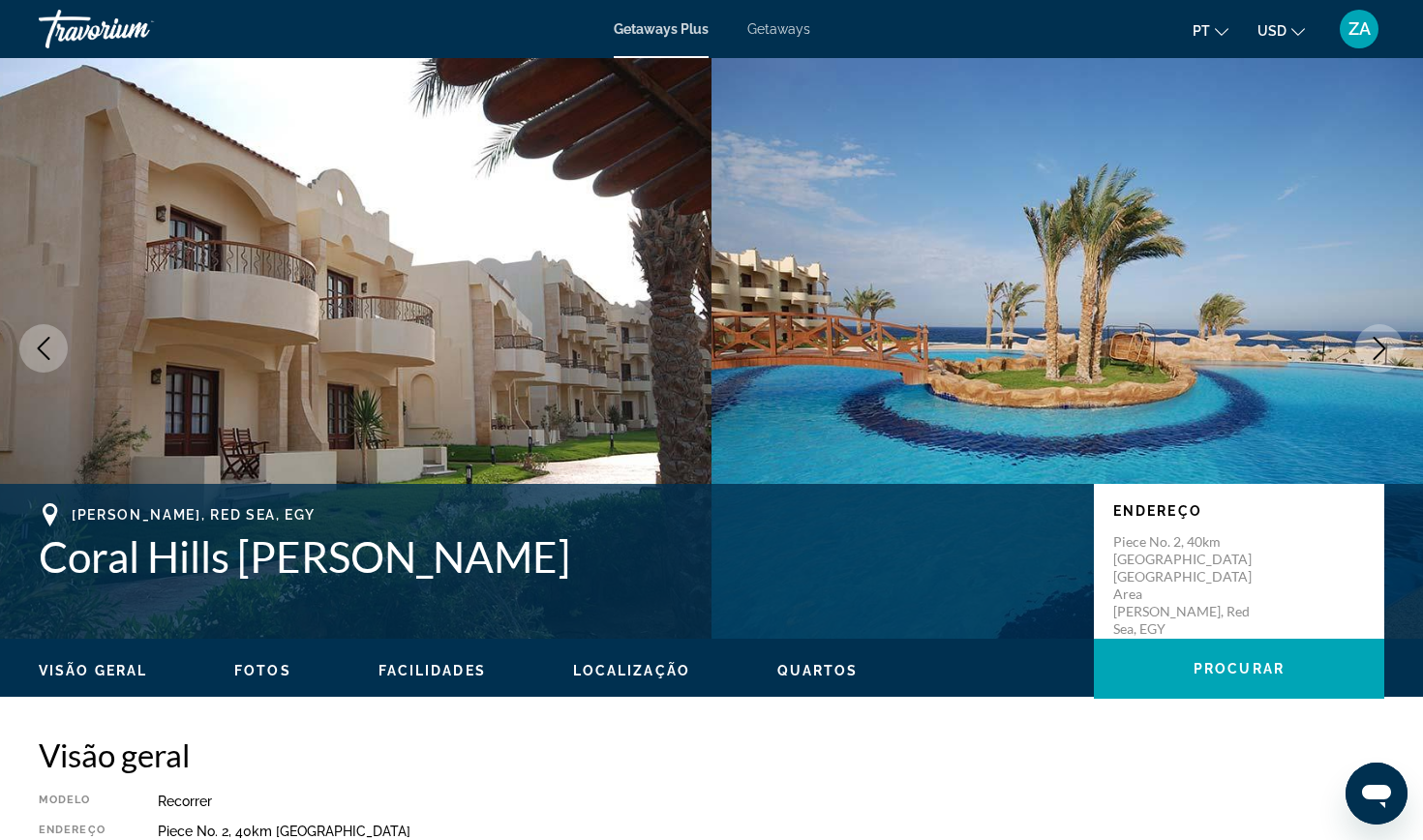
click at [1387, 343] on icon "Next image" at bounding box center [1380, 349] width 24 height 24
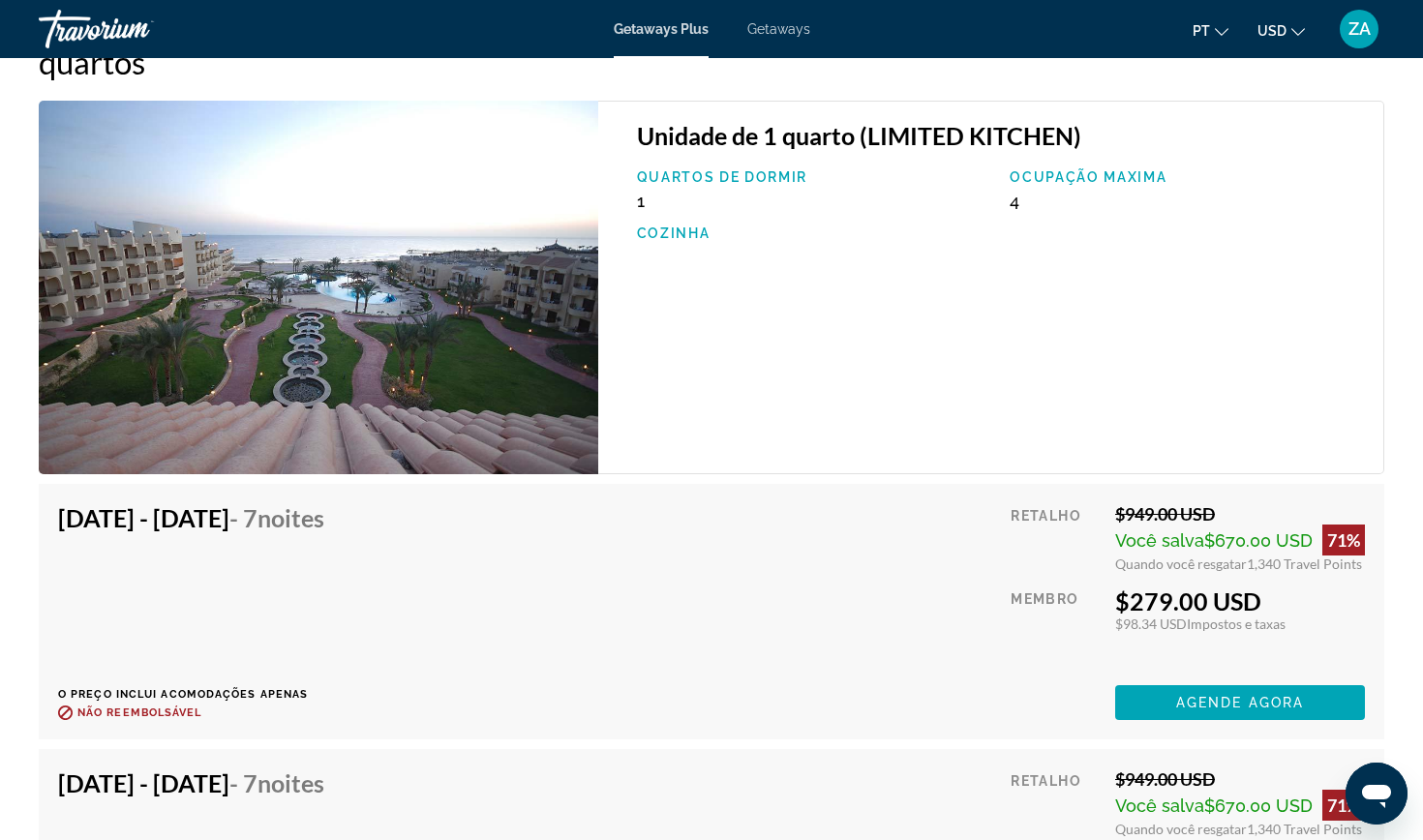
scroll to position [3091, 0]
click at [1266, 696] on span "Agende agora" at bounding box center [1241, 704] width 128 height 16
